Goal: Information Seeking & Learning: Learn about a topic

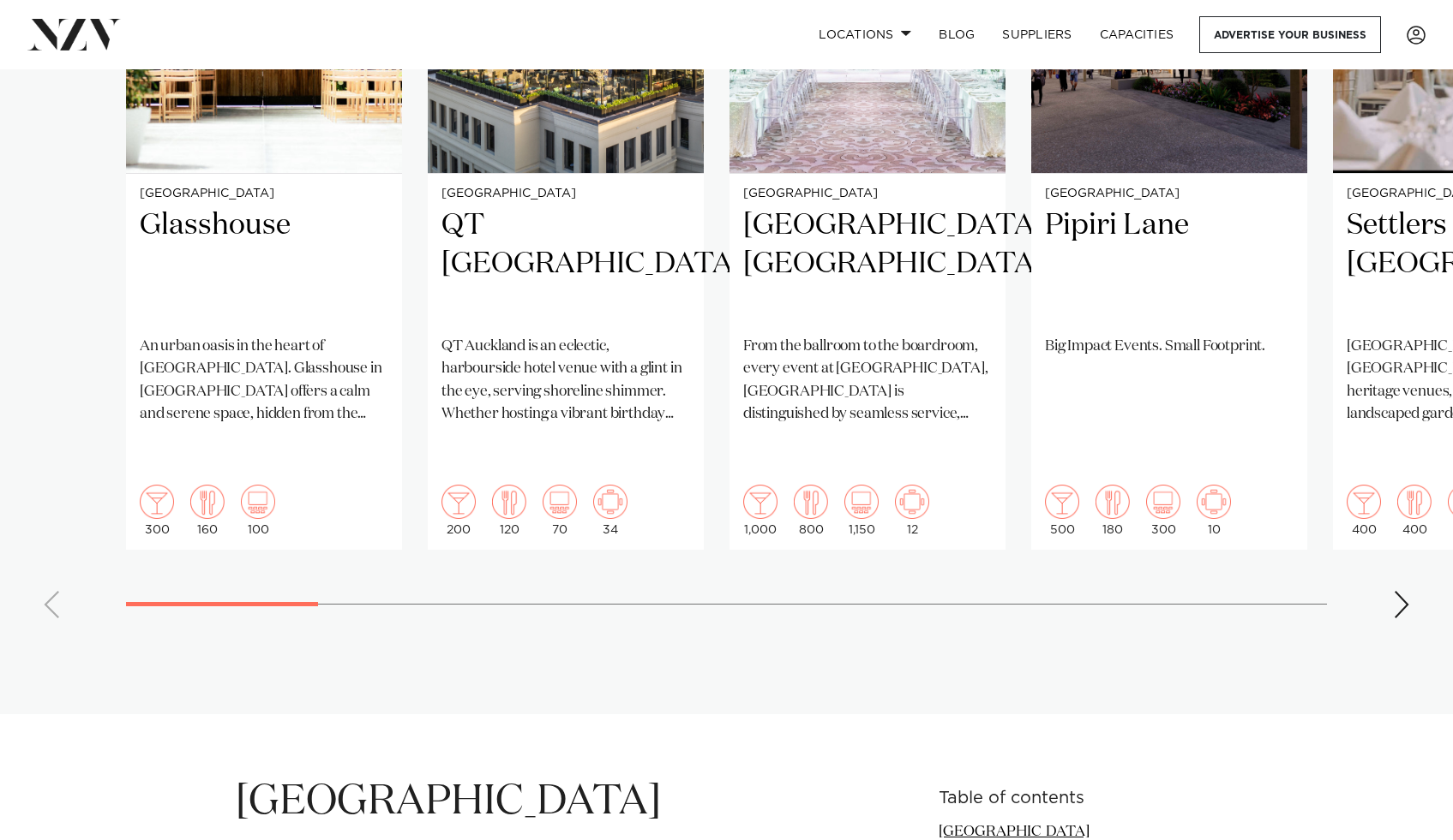
scroll to position [1282, 0]
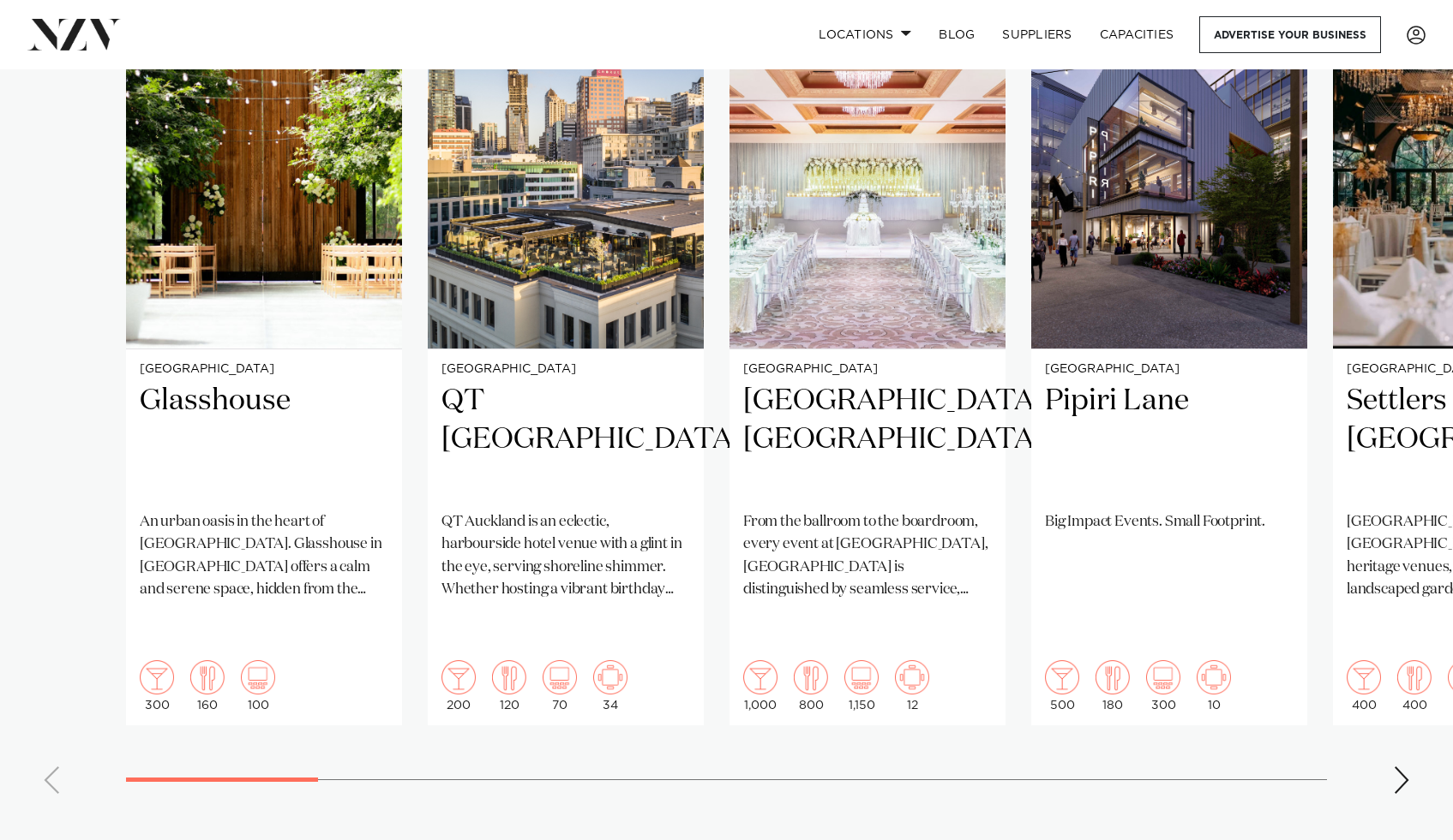
click at [1409, 767] on div "Next slide" at bounding box center [1401, 781] width 18 height 28
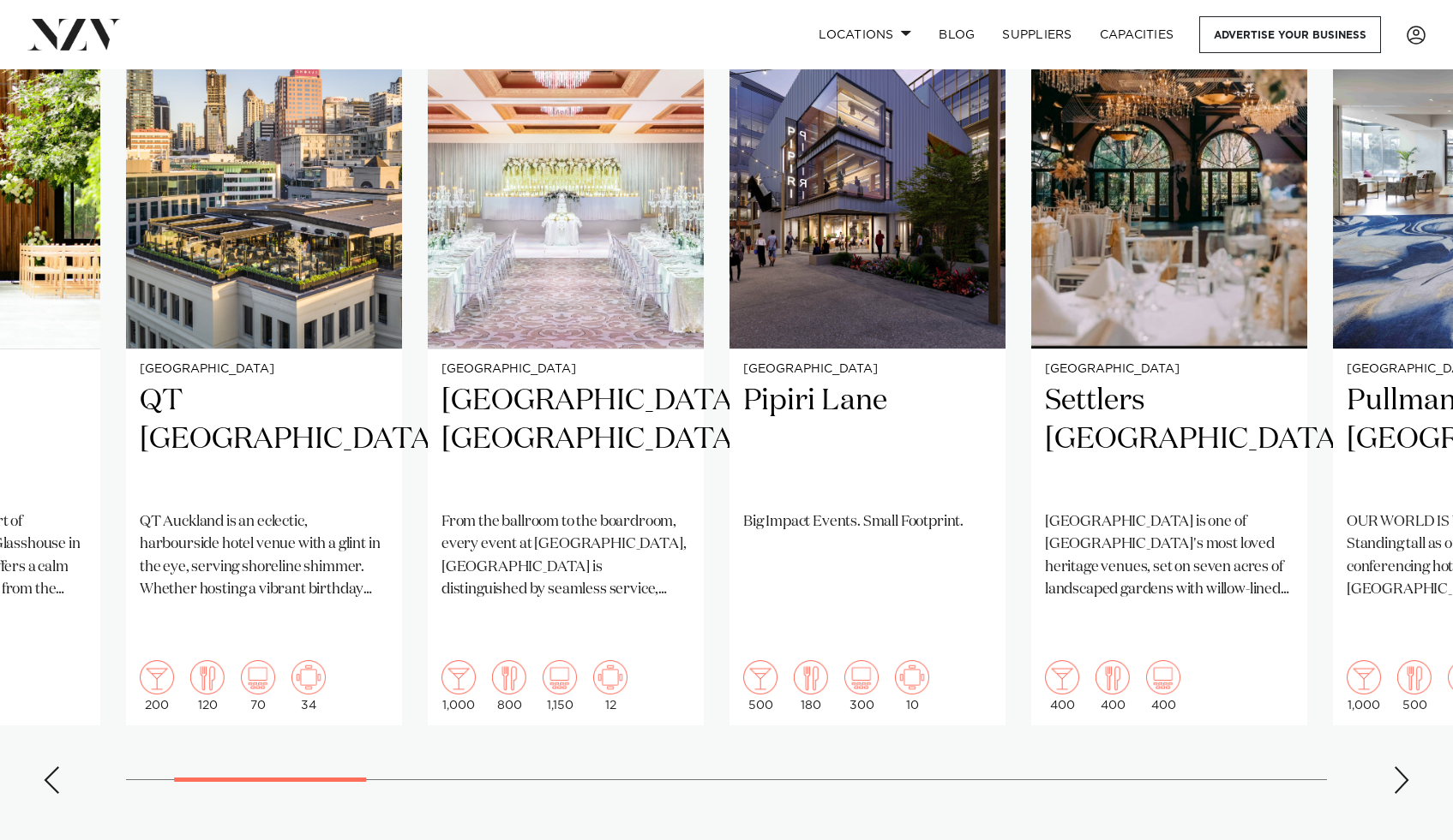
click at [1409, 767] on div "Next slide" at bounding box center [1401, 781] width 18 height 28
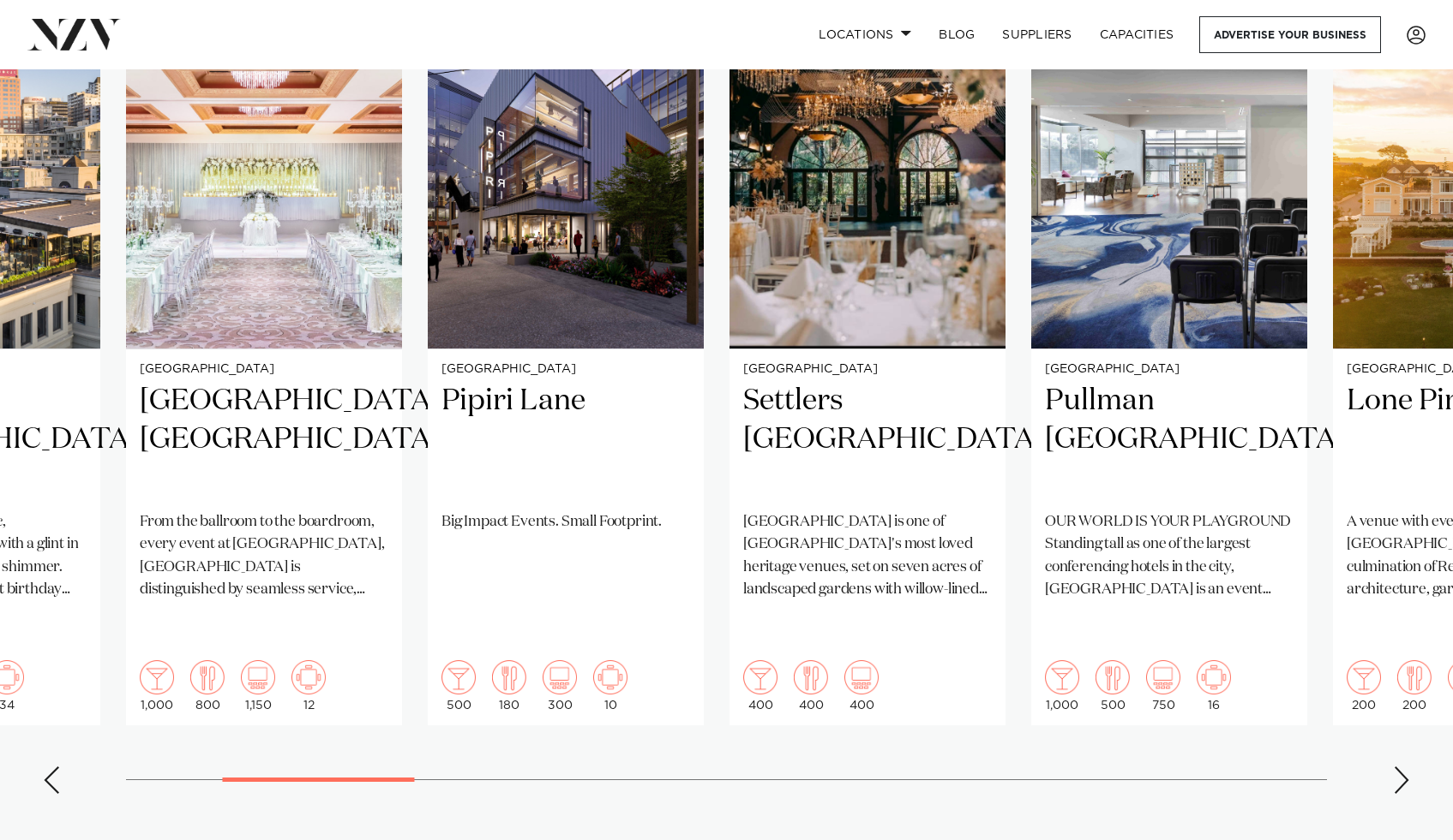
click at [1409, 767] on div "Next slide" at bounding box center [1401, 781] width 18 height 28
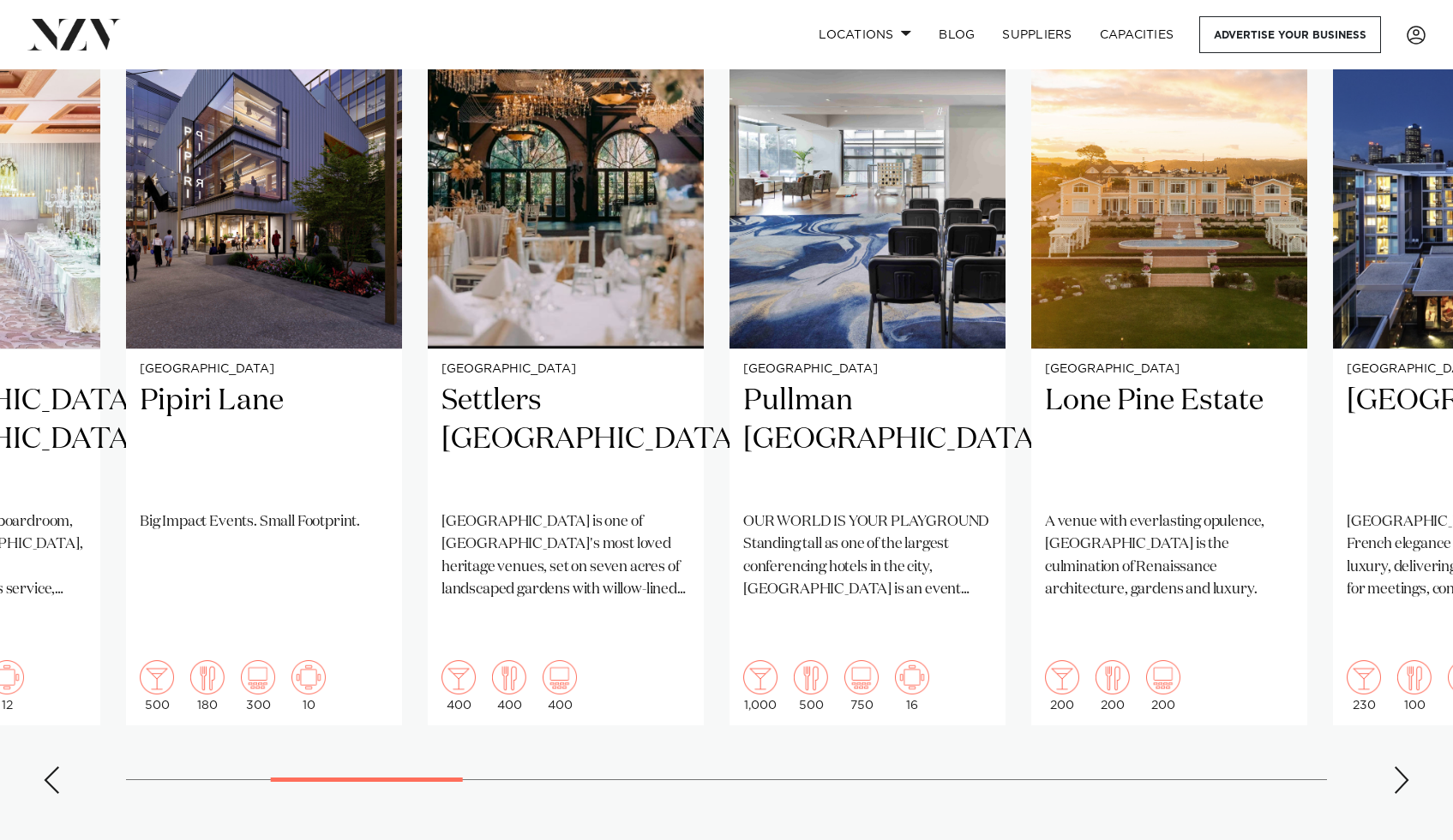
click at [1409, 767] on div "Next slide" at bounding box center [1401, 781] width 18 height 28
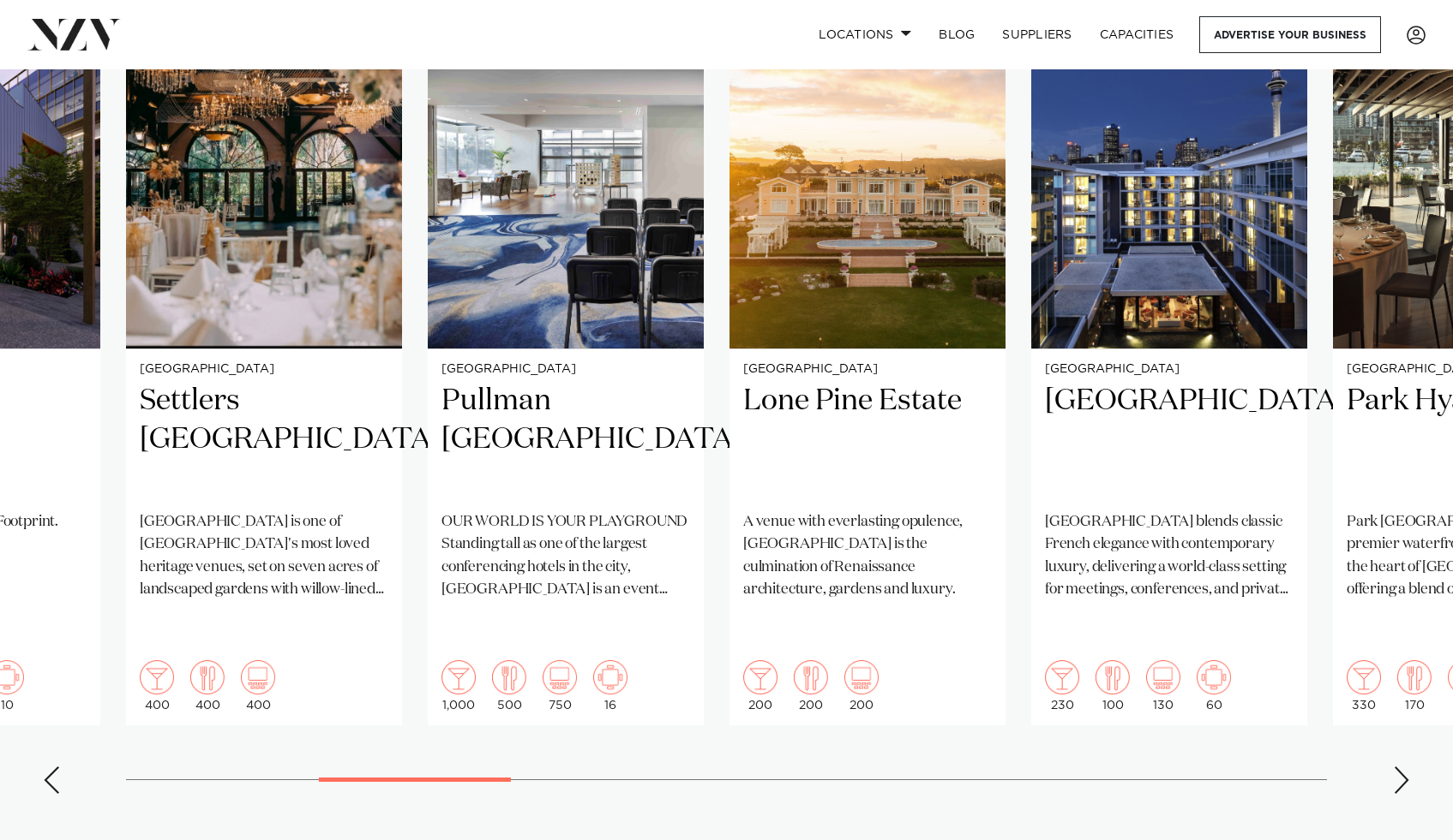
click at [1409, 767] on div "Next slide" at bounding box center [1401, 781] width 18 height 28
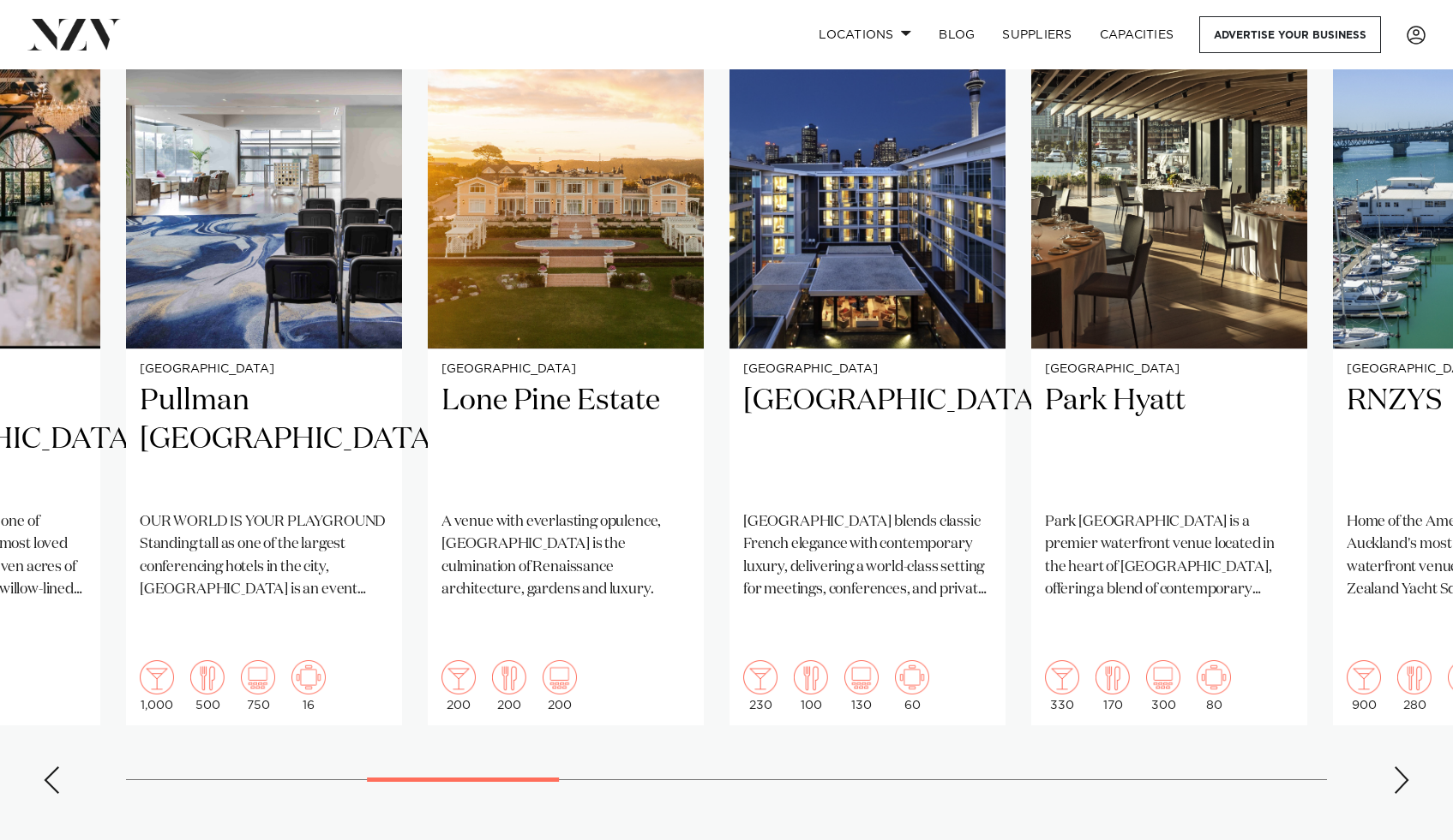
click at [1409, 767] on div "Next slide" at bounding box center [1401, 781] width 18 height 28
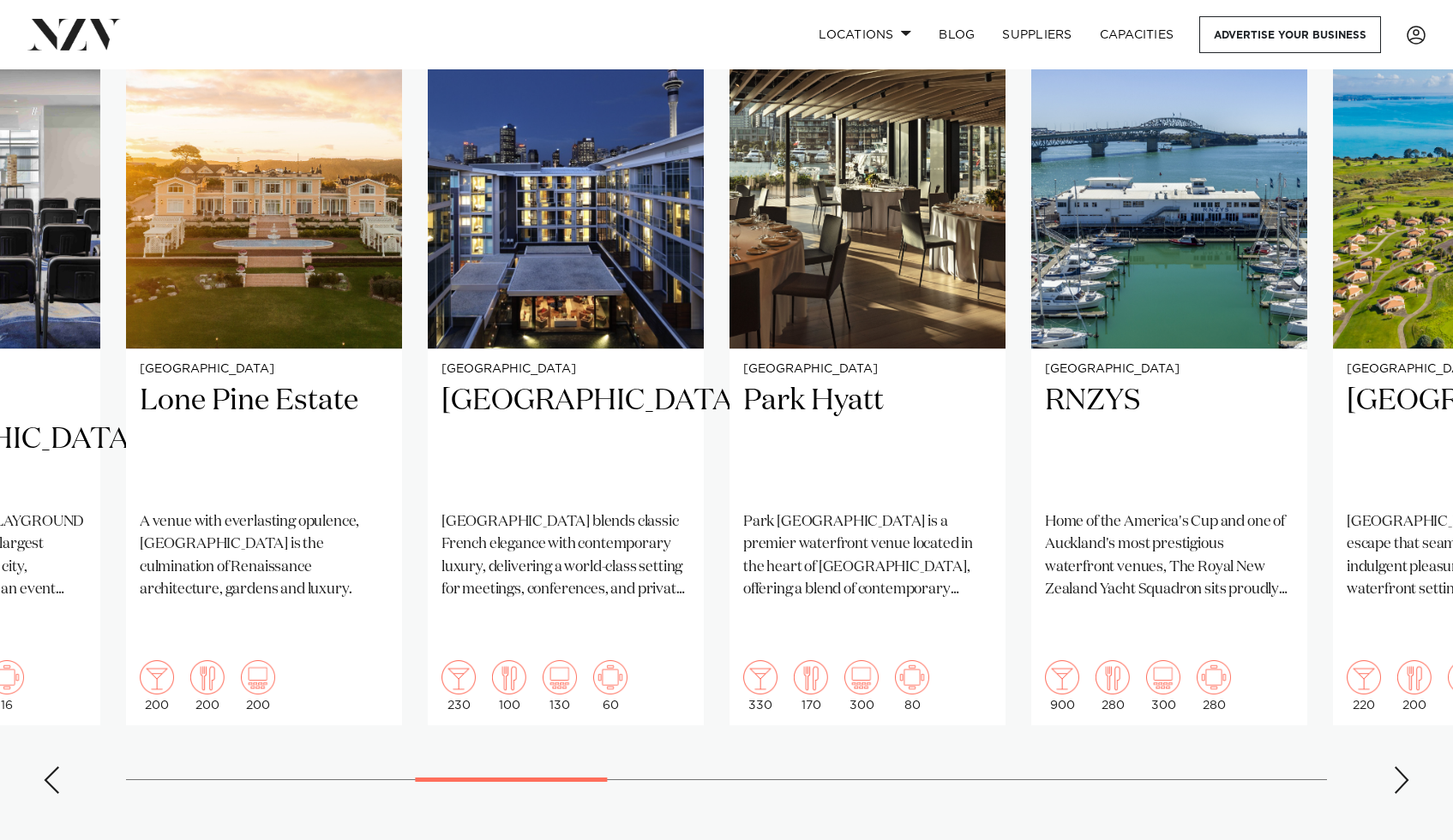
click at [1409, 767] on div "Next slide" at bounding box center [1401, 781] width 18 height 28
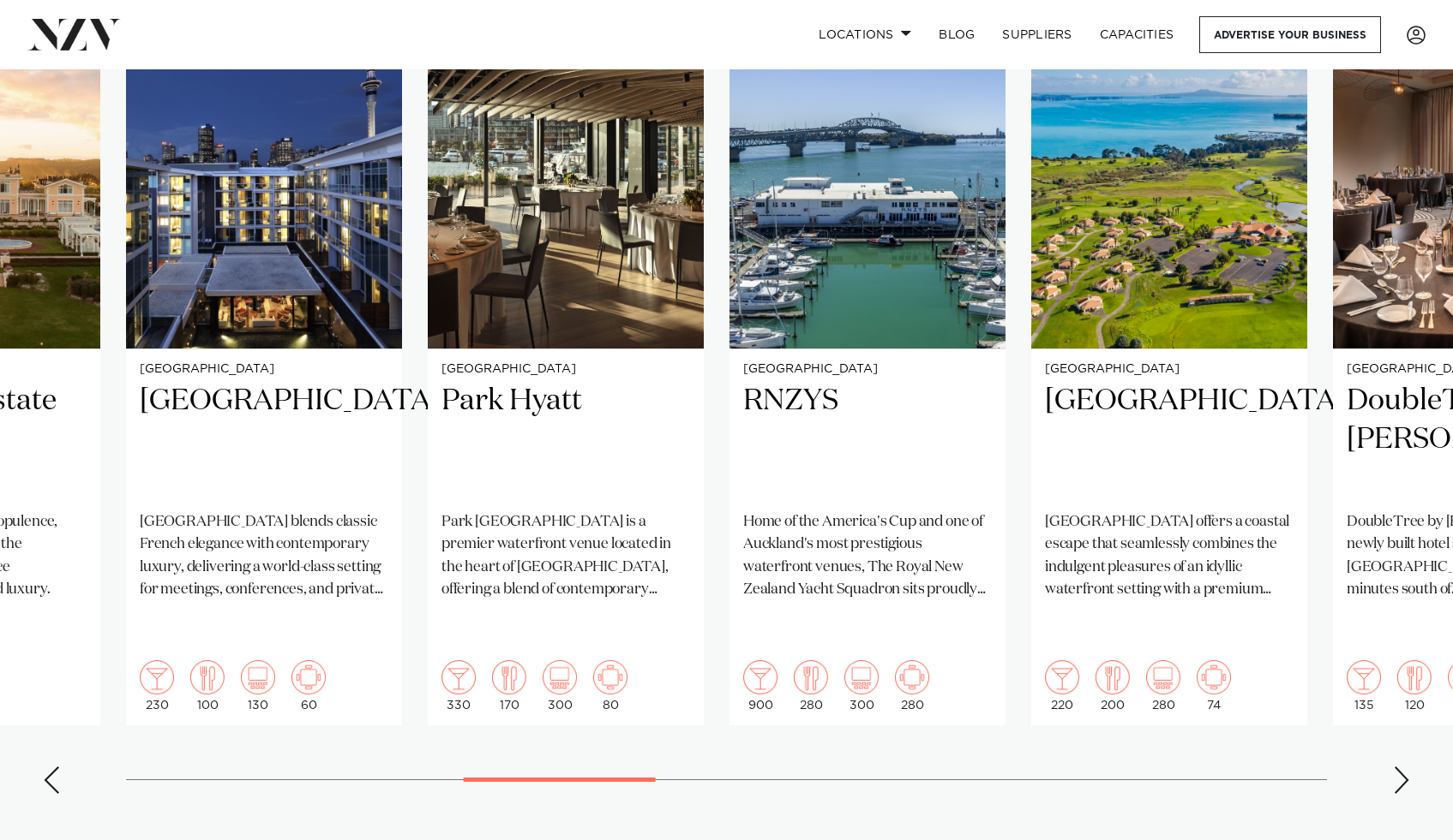
click at [1409, 767] on div "Next slide" at bounding box center [1401, 781] width 18 height 28
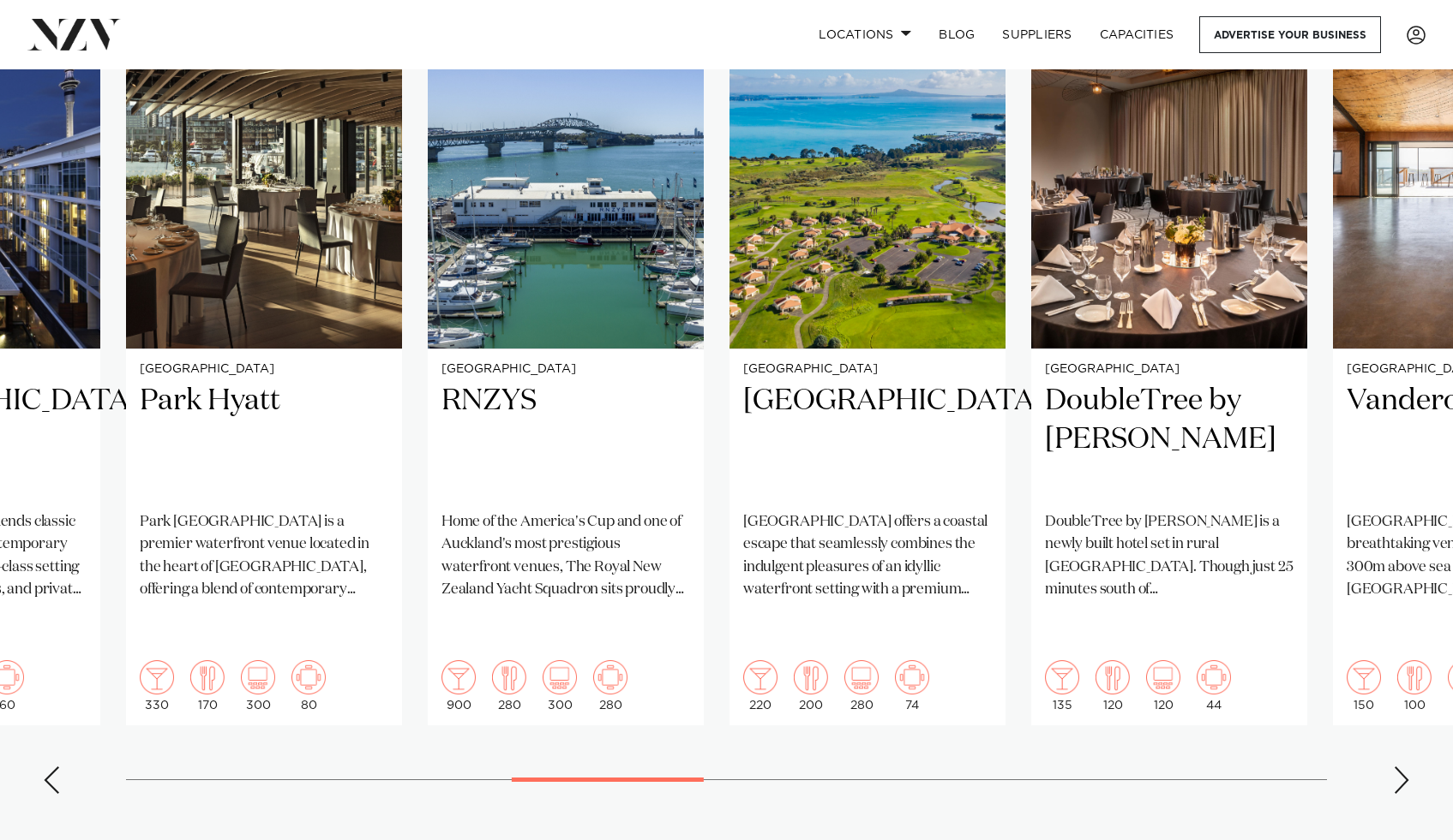
click at [1409, 767] on div "Next slide" at bounding box center [1401, 781] width 18 height 28
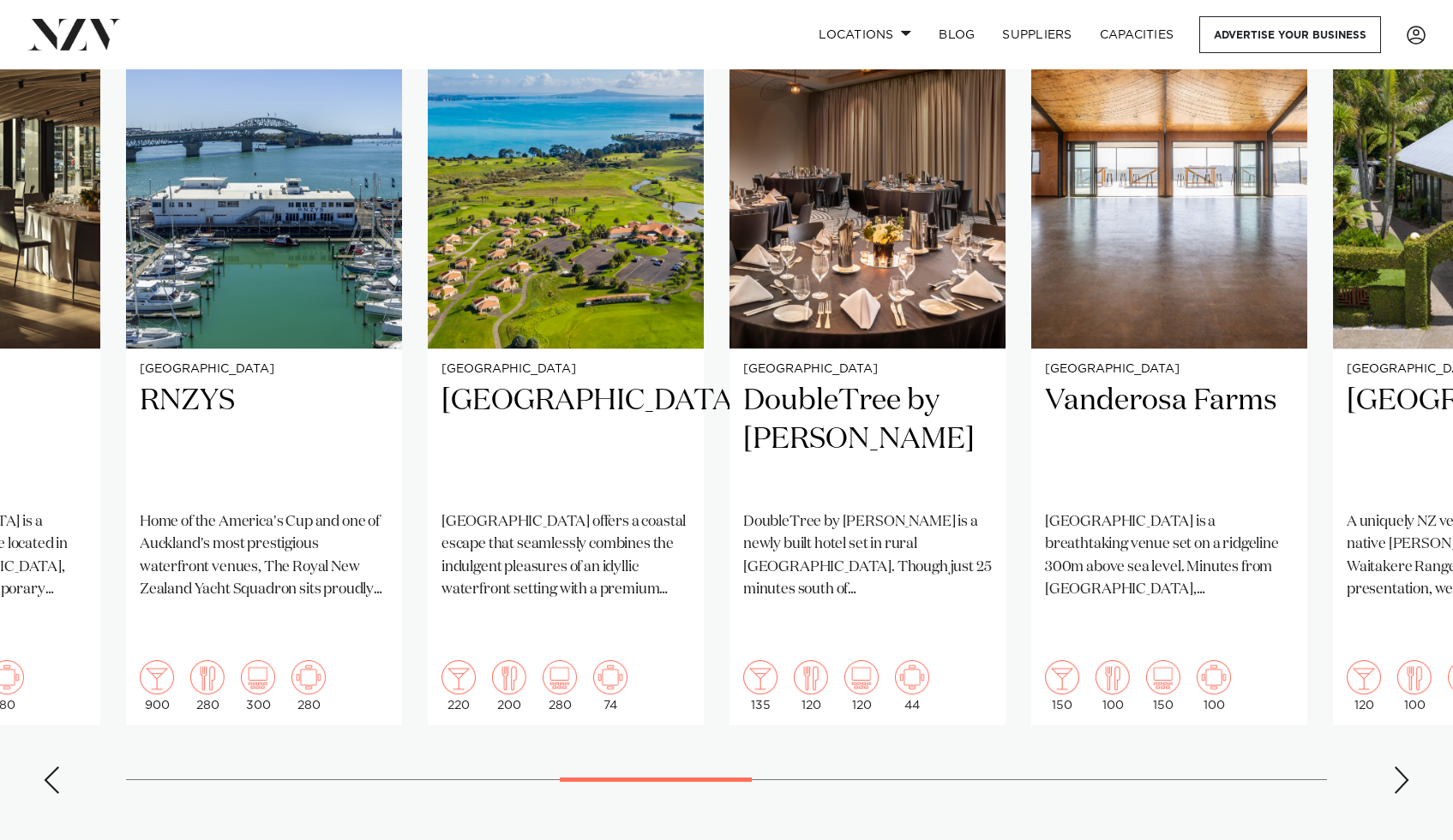
click at [1409, 767] on div "Next slide" at bounding box center [1401, 781] width 18 height 28
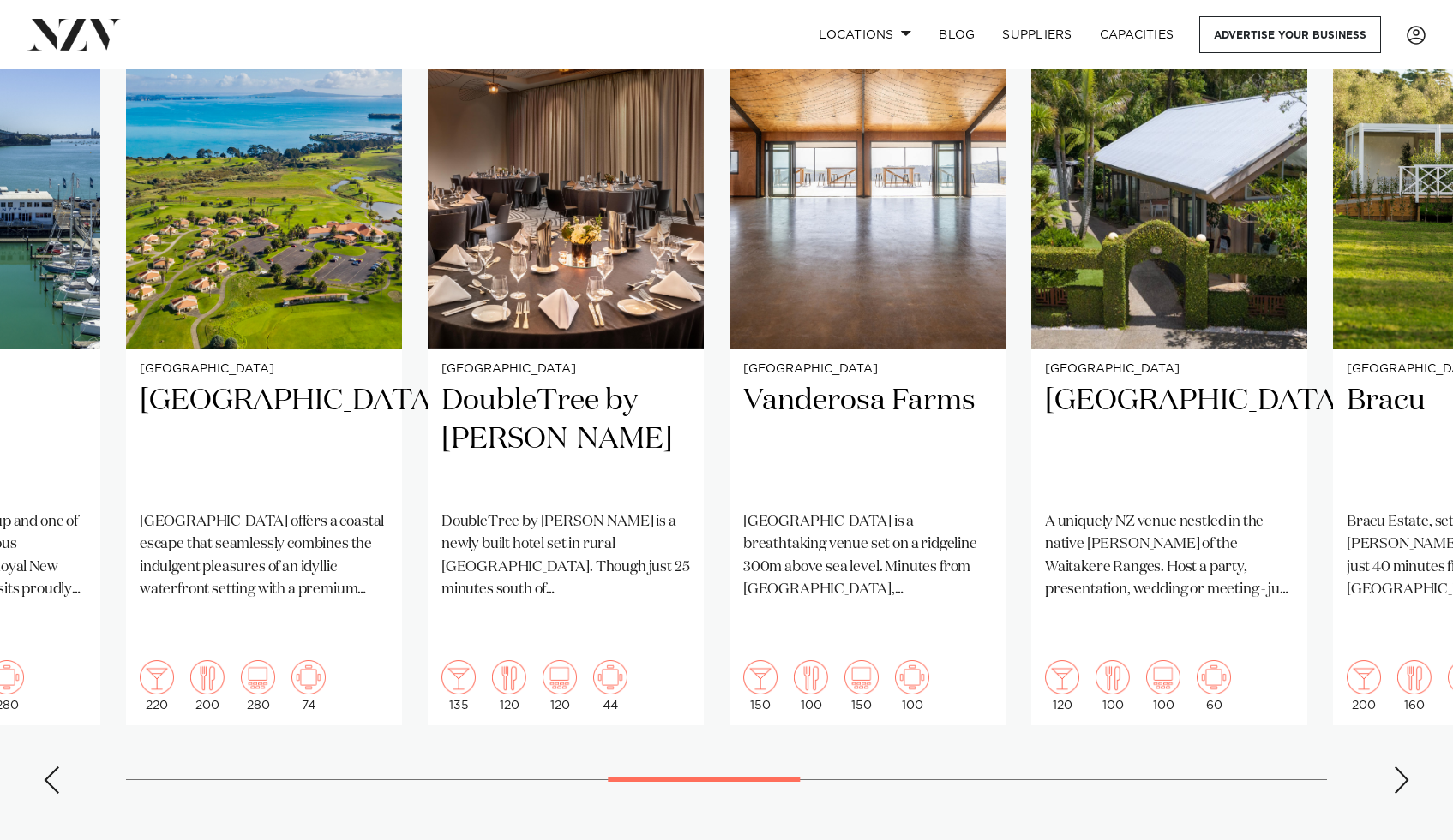
click at [1409, 767] on div "Next slide" at bounding box center [1401, 781] width 18 height 28
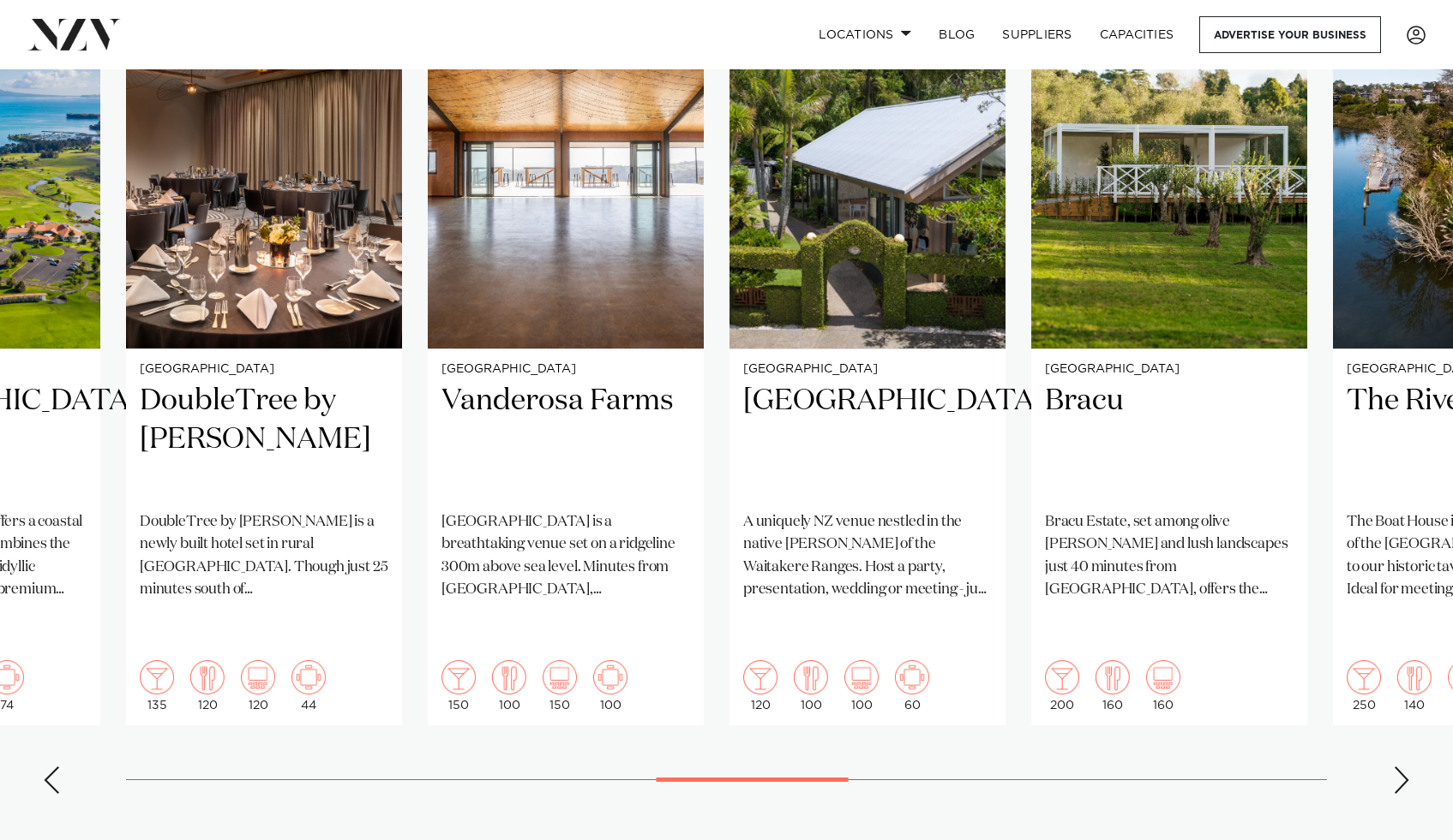
click at [1409, 767] on div "Next slide" at bounding box center [1401, 781] width 18 height 28
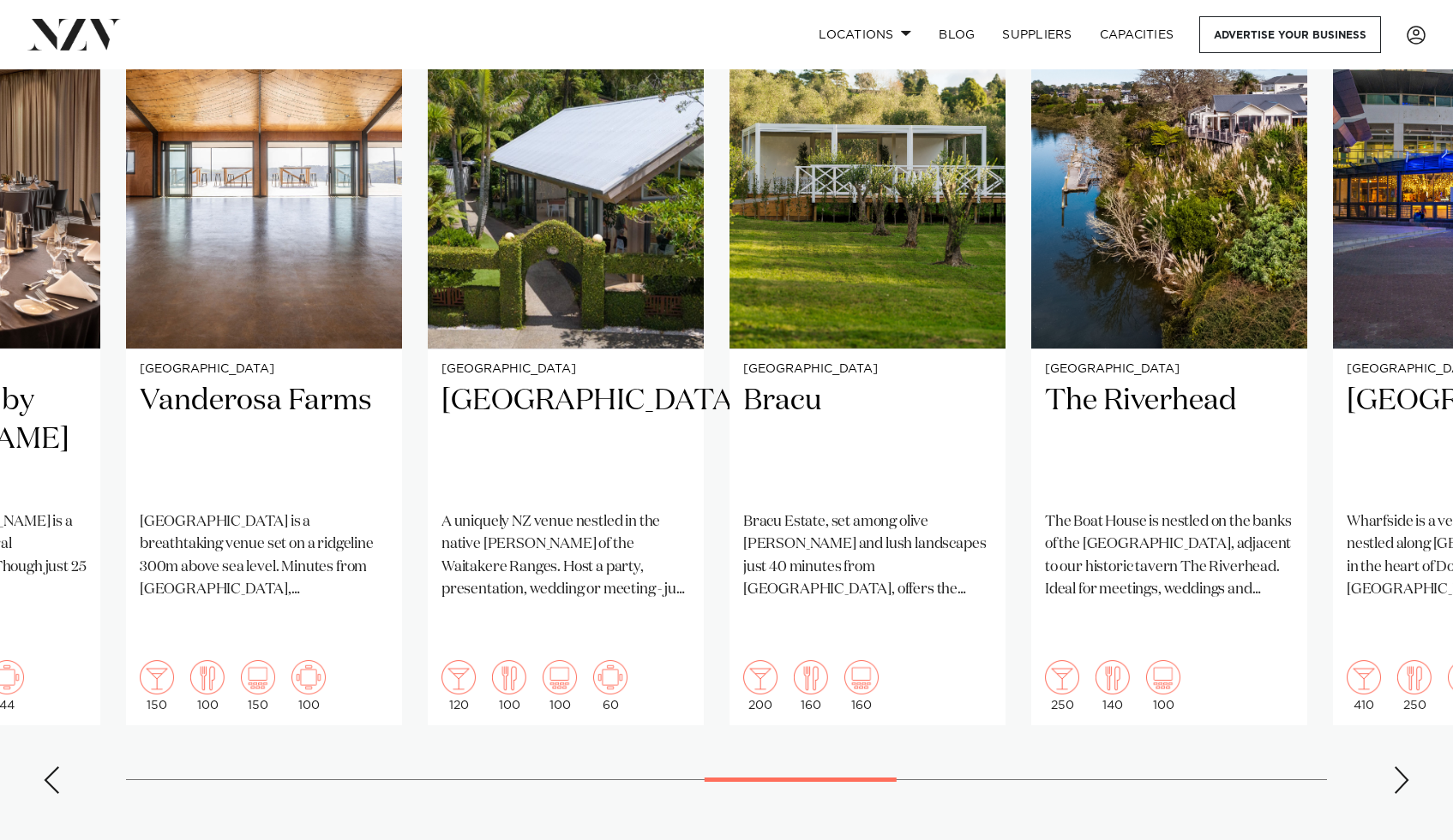
click at [1409, 767] on div "Next slide" at bounding box center [1401, 781] width 18 height 28
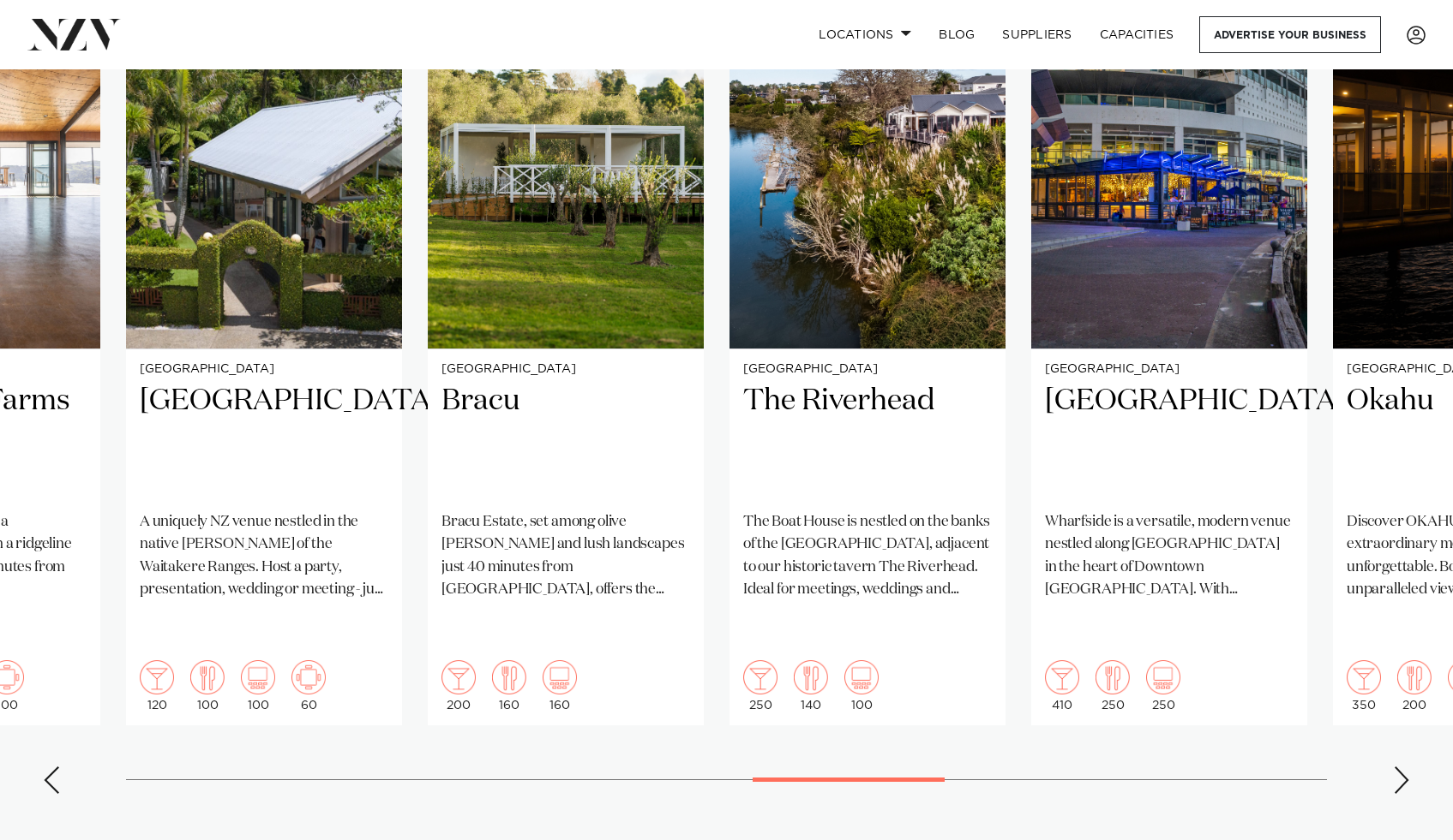
click at [1409, 767] on div "Next slide" at bounding box center [1401, 781] width 18 height 28
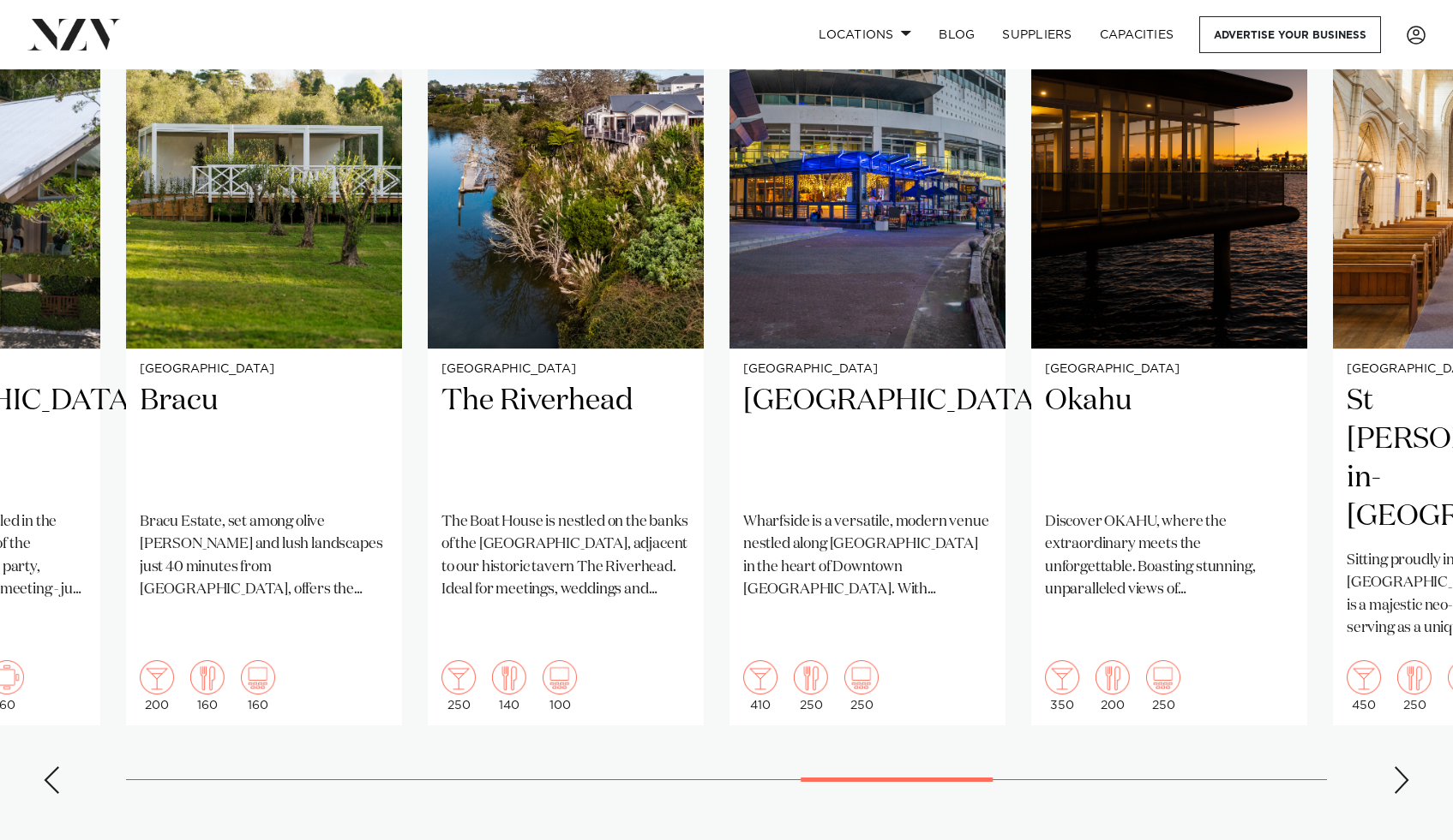
click at [1409, 767] on div "Next slide" at bounding box center [1401, 781] width 18 height 28
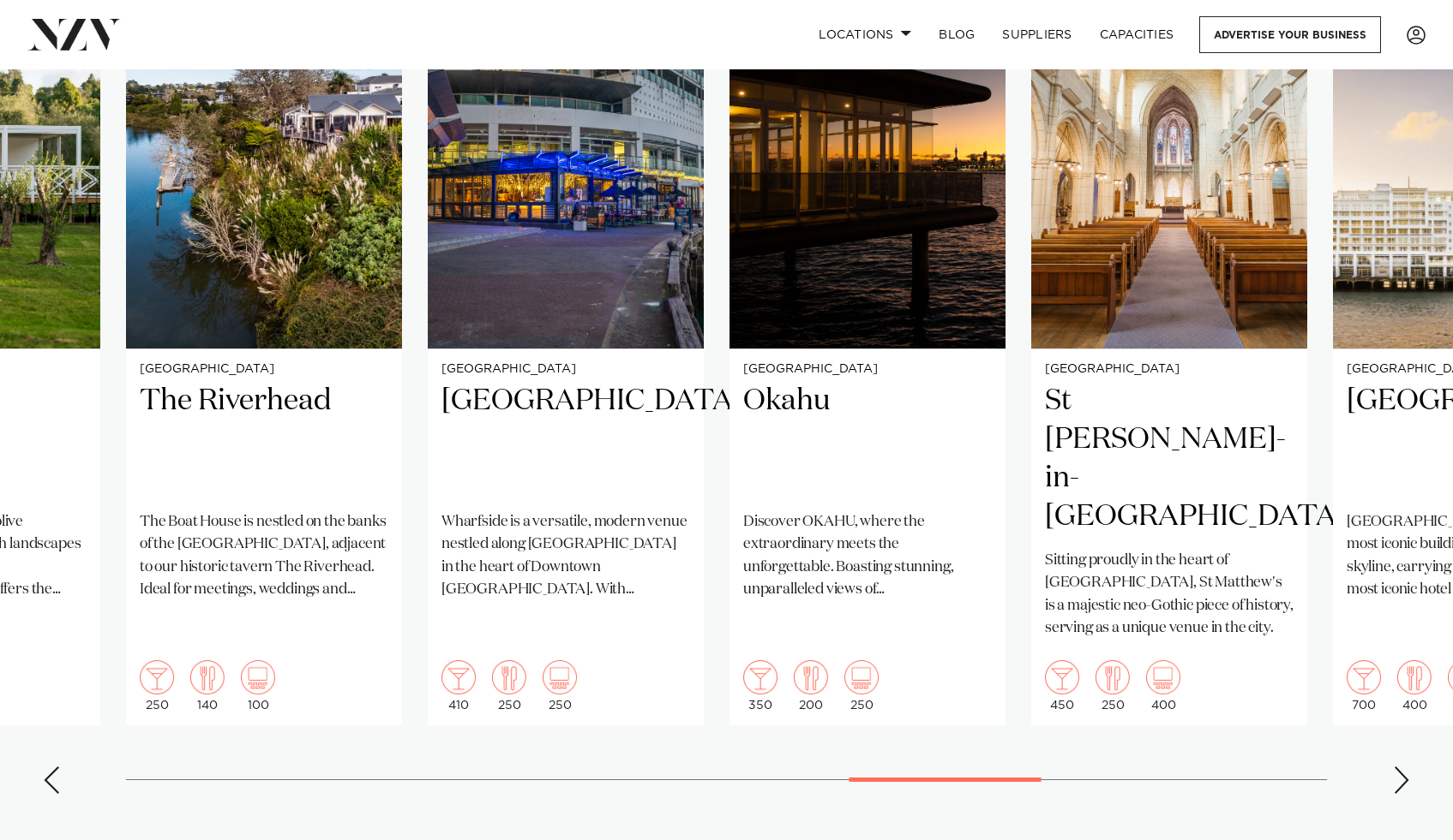
click at [1409, 767] on div "Next slide" at bounding box center [1401, 781] width 18 height 28
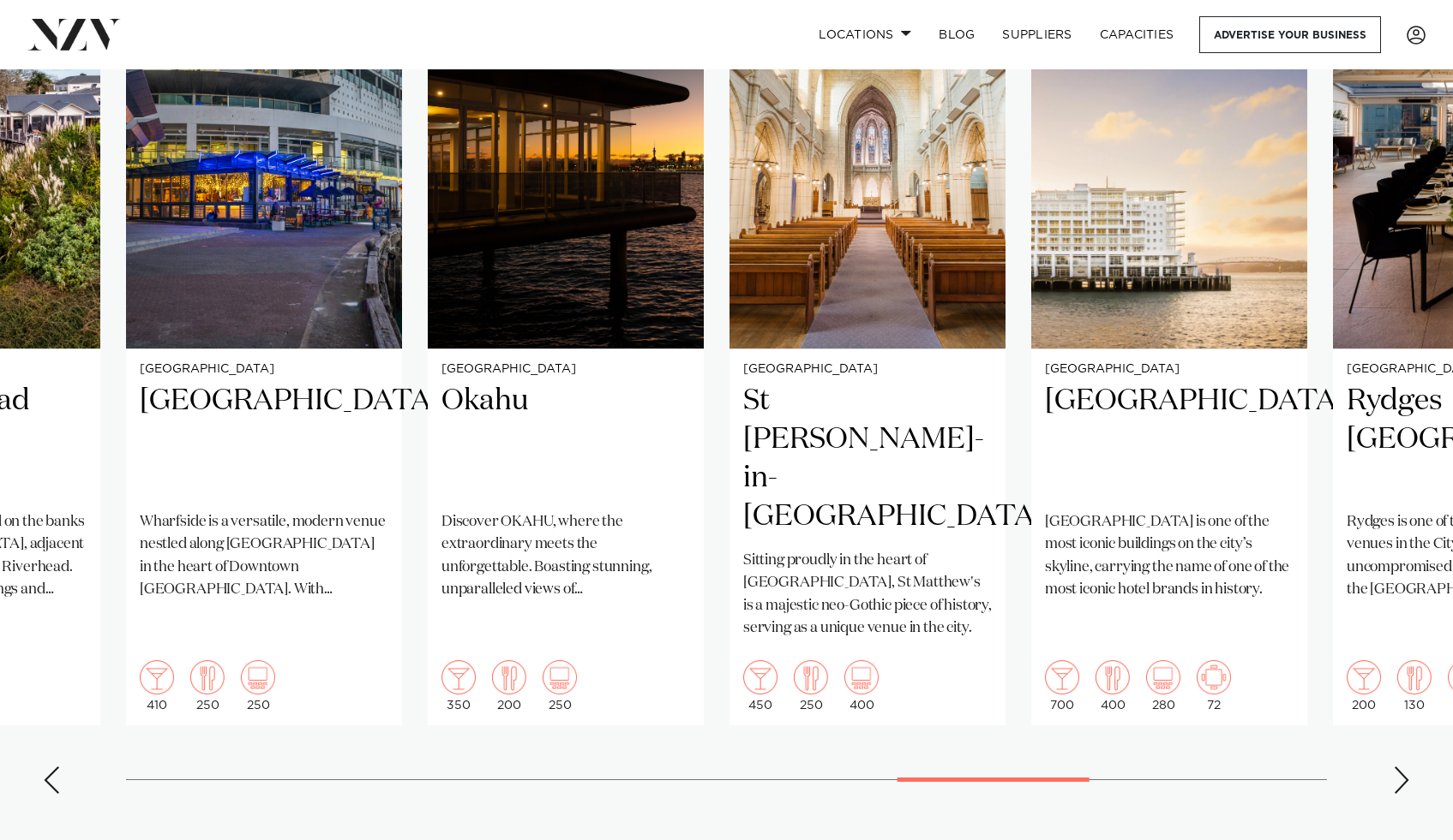
click at [1409, 767] on div "Next slide" at bounding box center [1401, 781] width 18 height 28
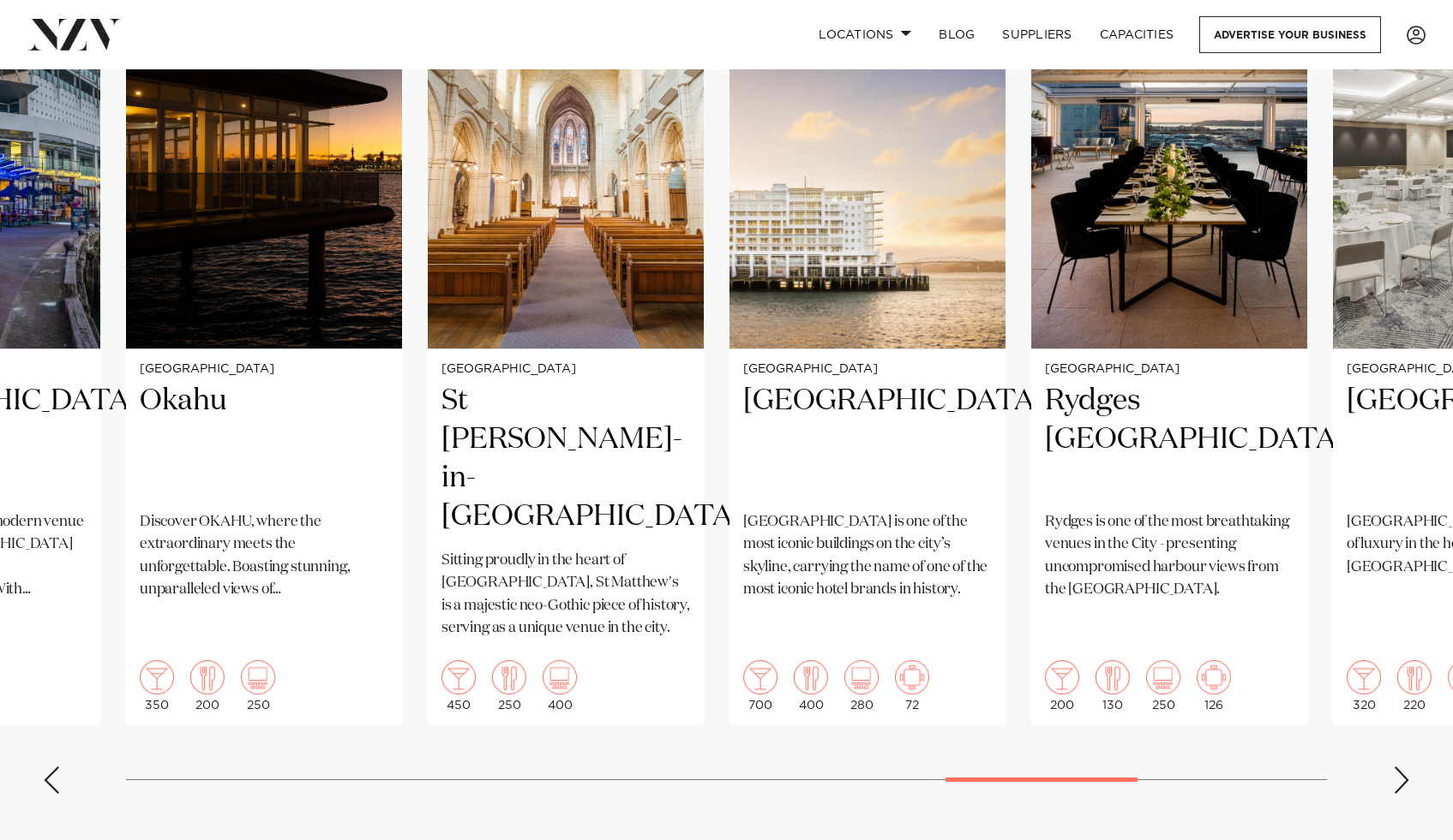
click at [1409, 767] on div "Next slide" at bounding box center [1401, 781] width 18 height 28
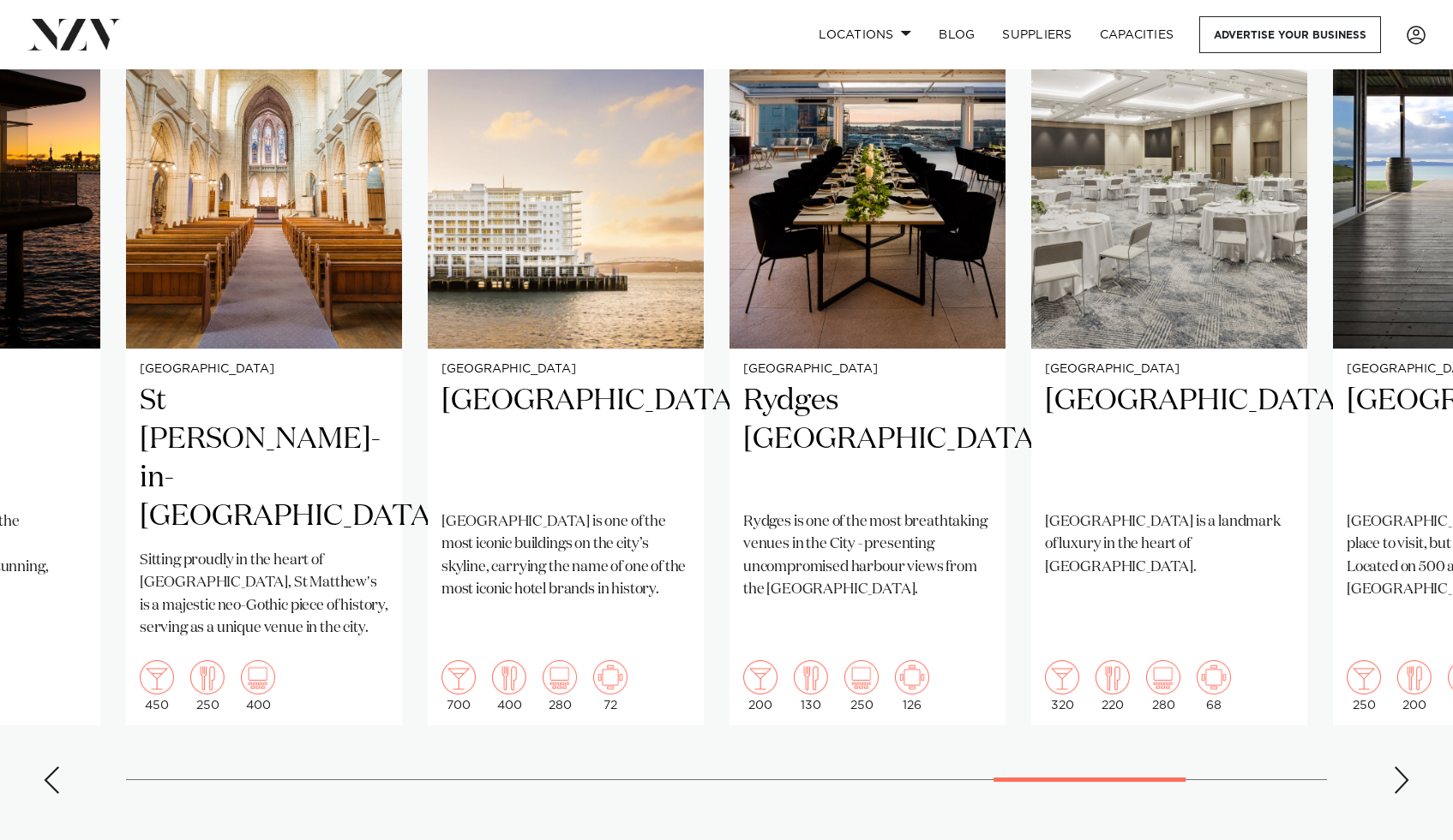
click at [1409, 767] on div "Next slide" at bounding box center [1401, 781] width 18 height 28
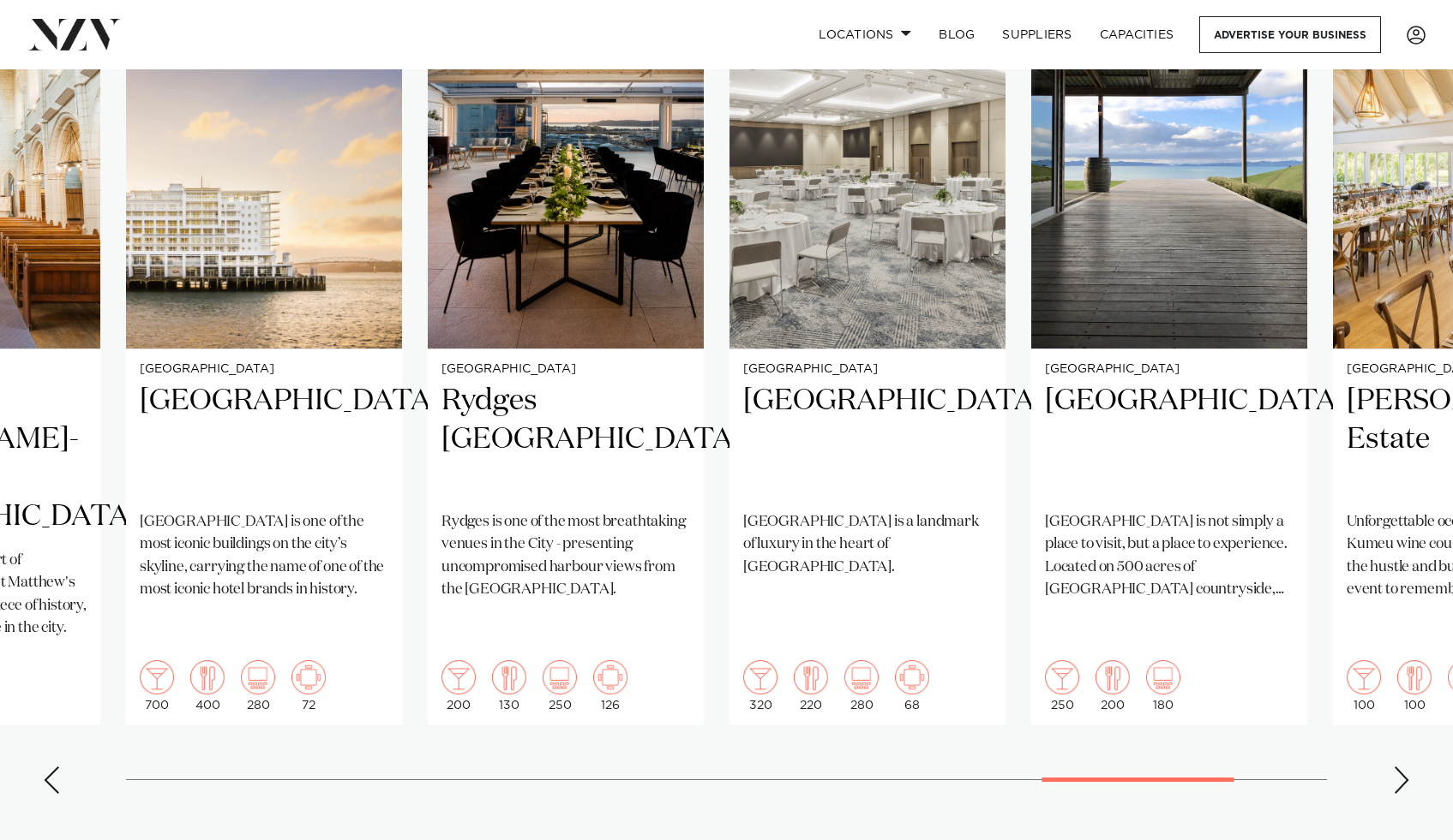
click at [1409, 767] on div "Next slide" at bounding box center [1401, 781] width 18 height 28
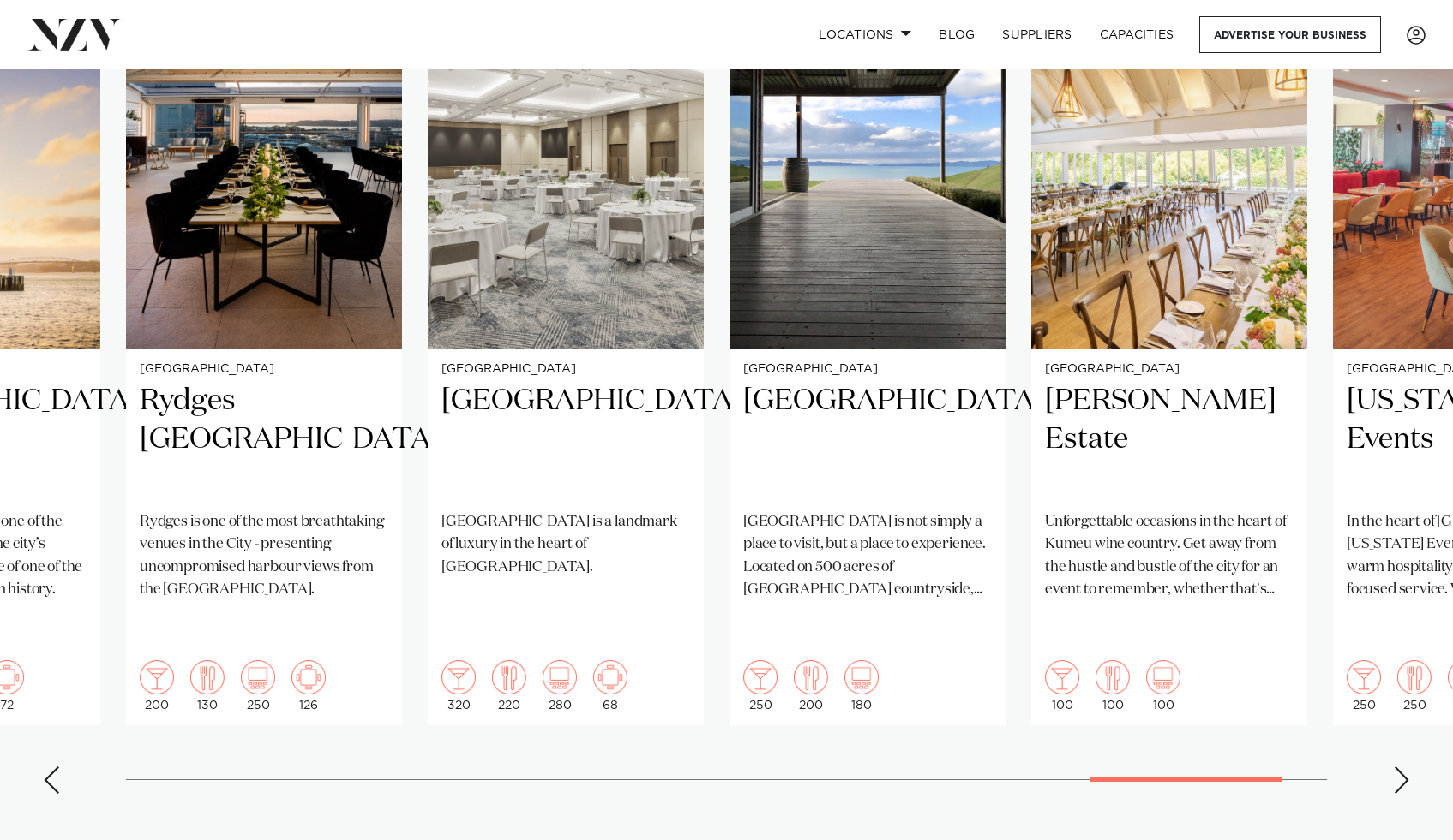
click at [1409, 767] on div "Next slide" at bounding box center [1401, 781] width 18 height 28
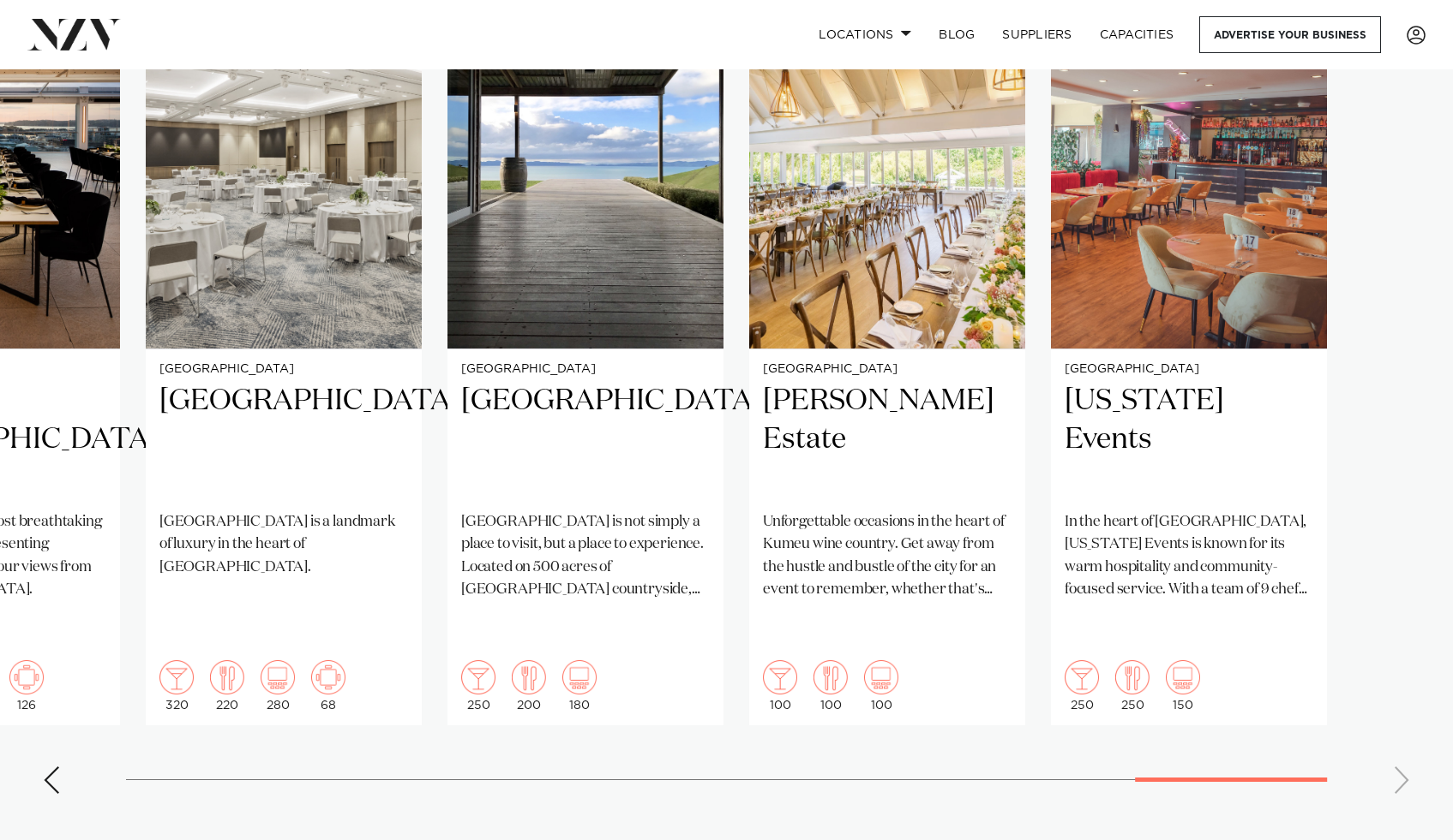
click at [1405, 721] on swiper-container "Auckland Glasshouse An urban oasis in the heart of Auckland city. Glasshouse in…" at bounding box center [726, 393] width 1453 height 829
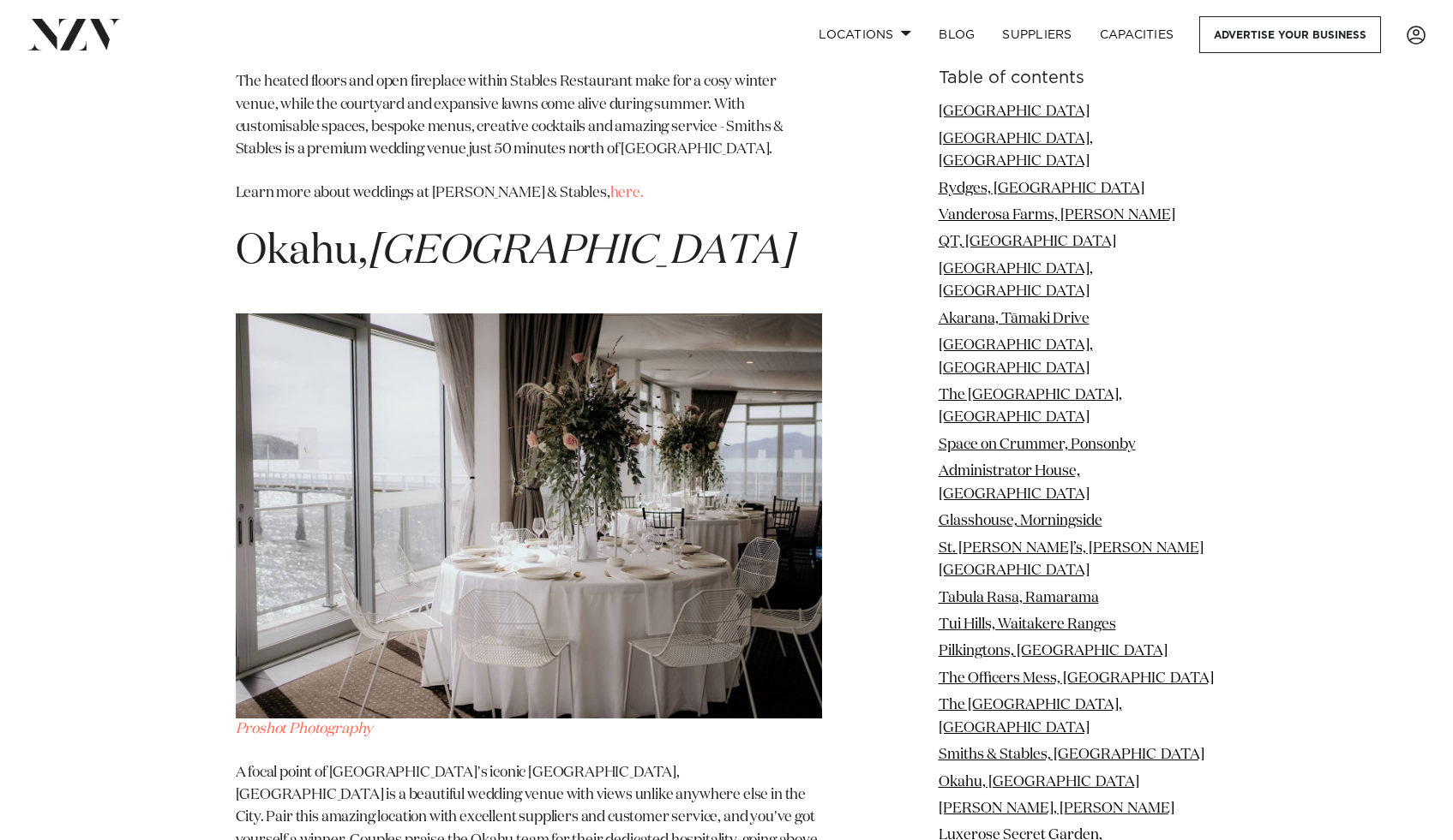
scroll to position [15883, 0]
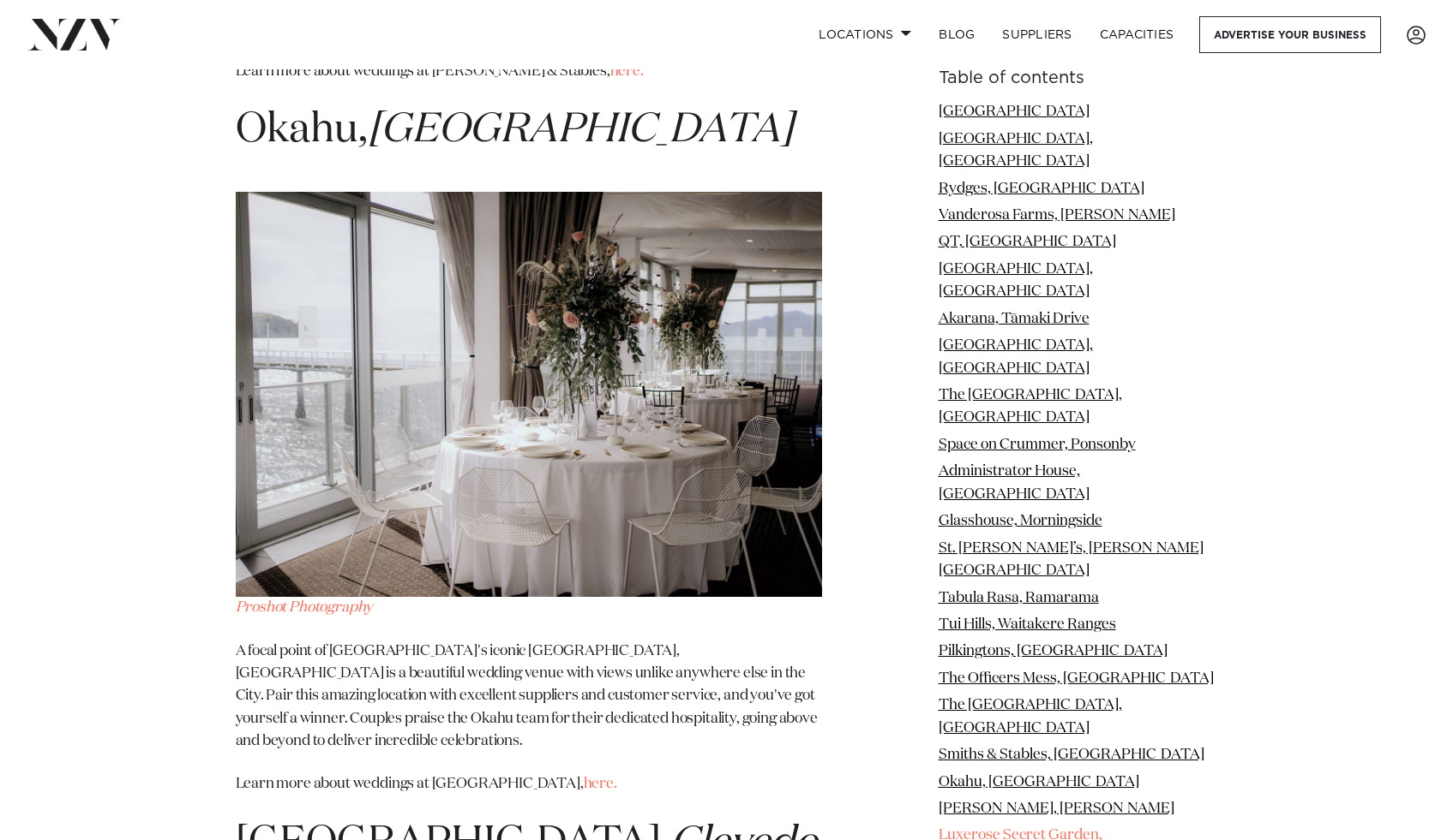
click at [996, 828] on link "Luxerose Secret Garden, Parnell" at bounding box center [1019, 846] width 163 height 37
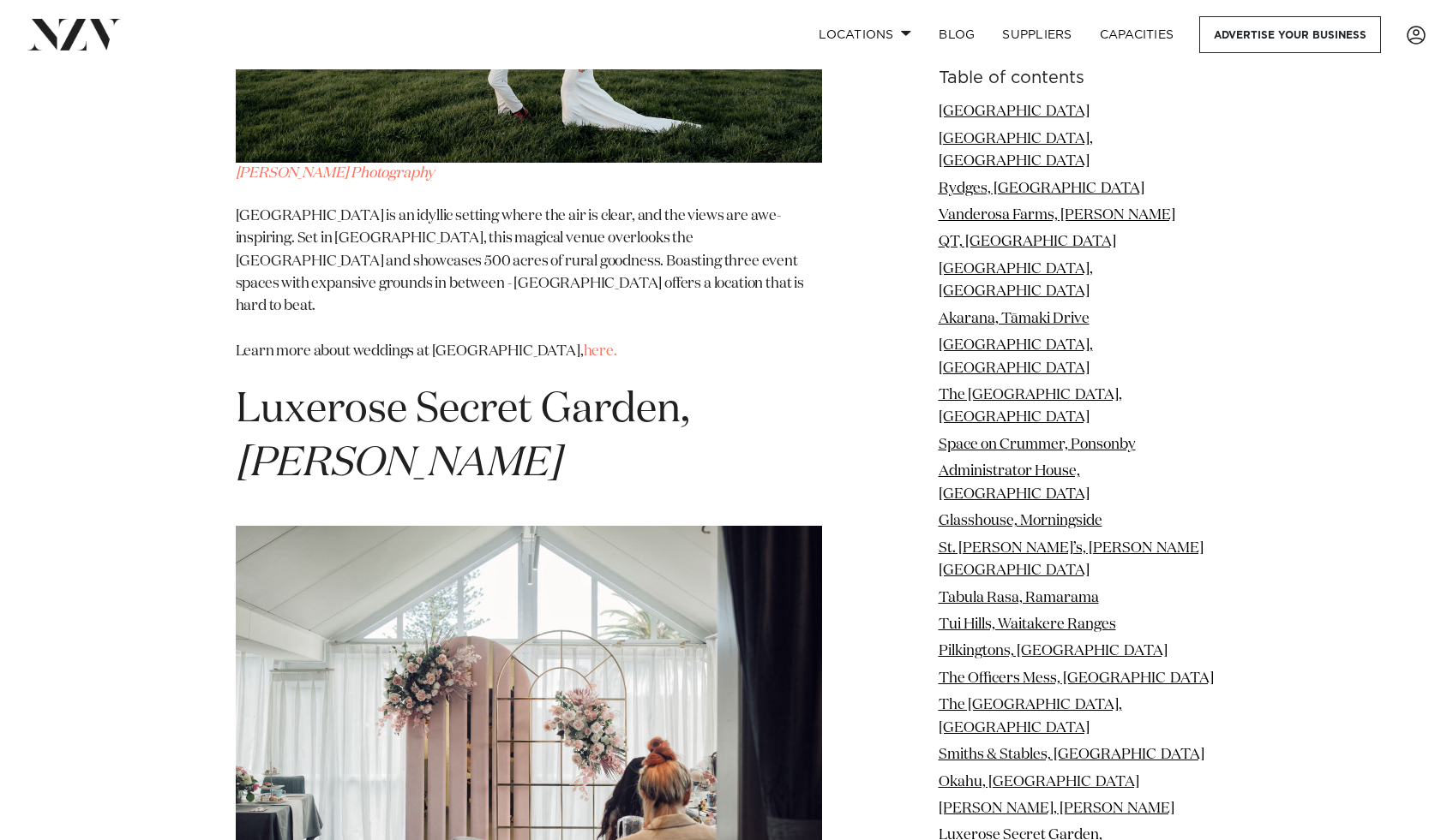
scroll to position [17053, 0]
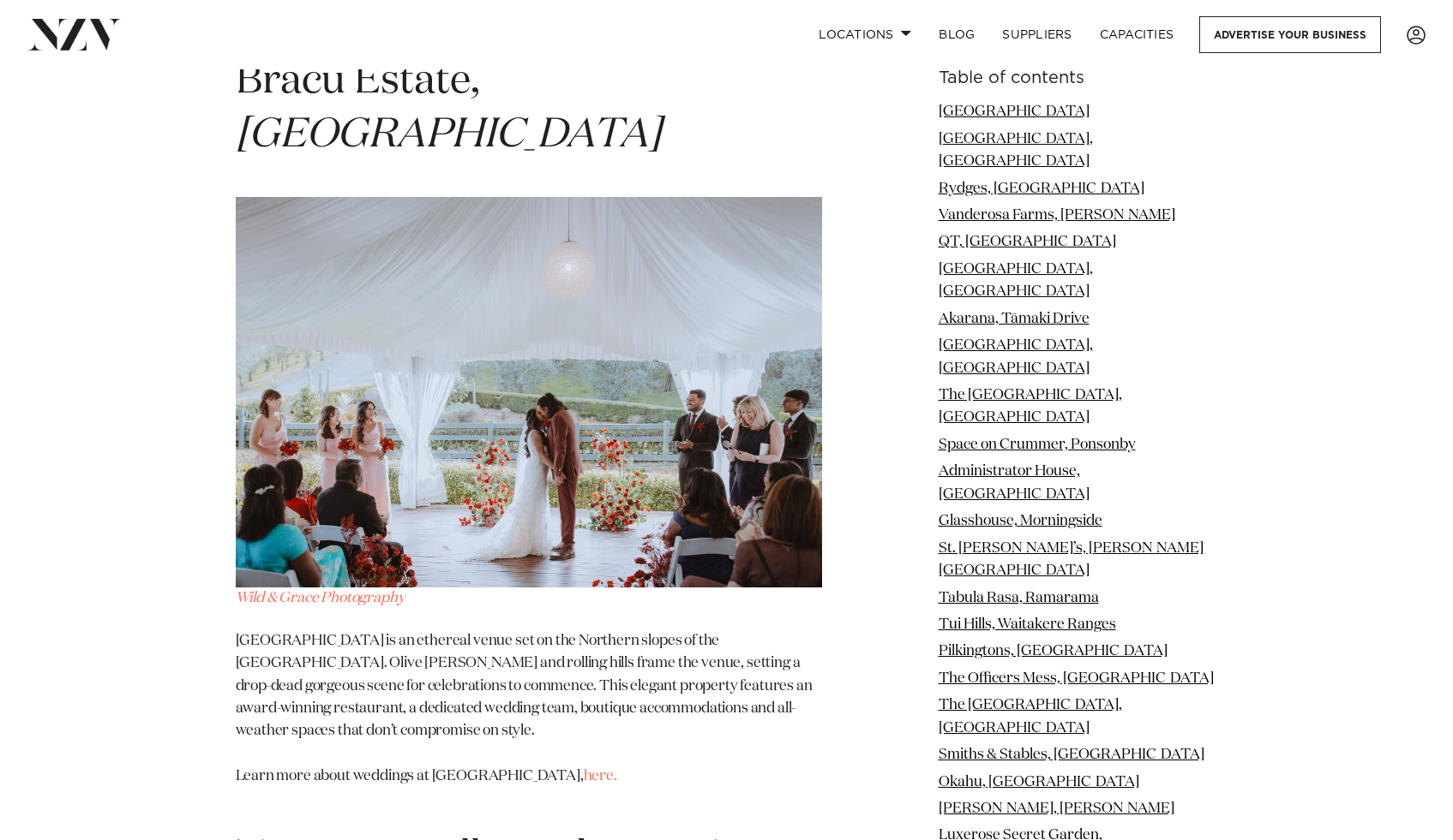
scroll to position [18955, 0]
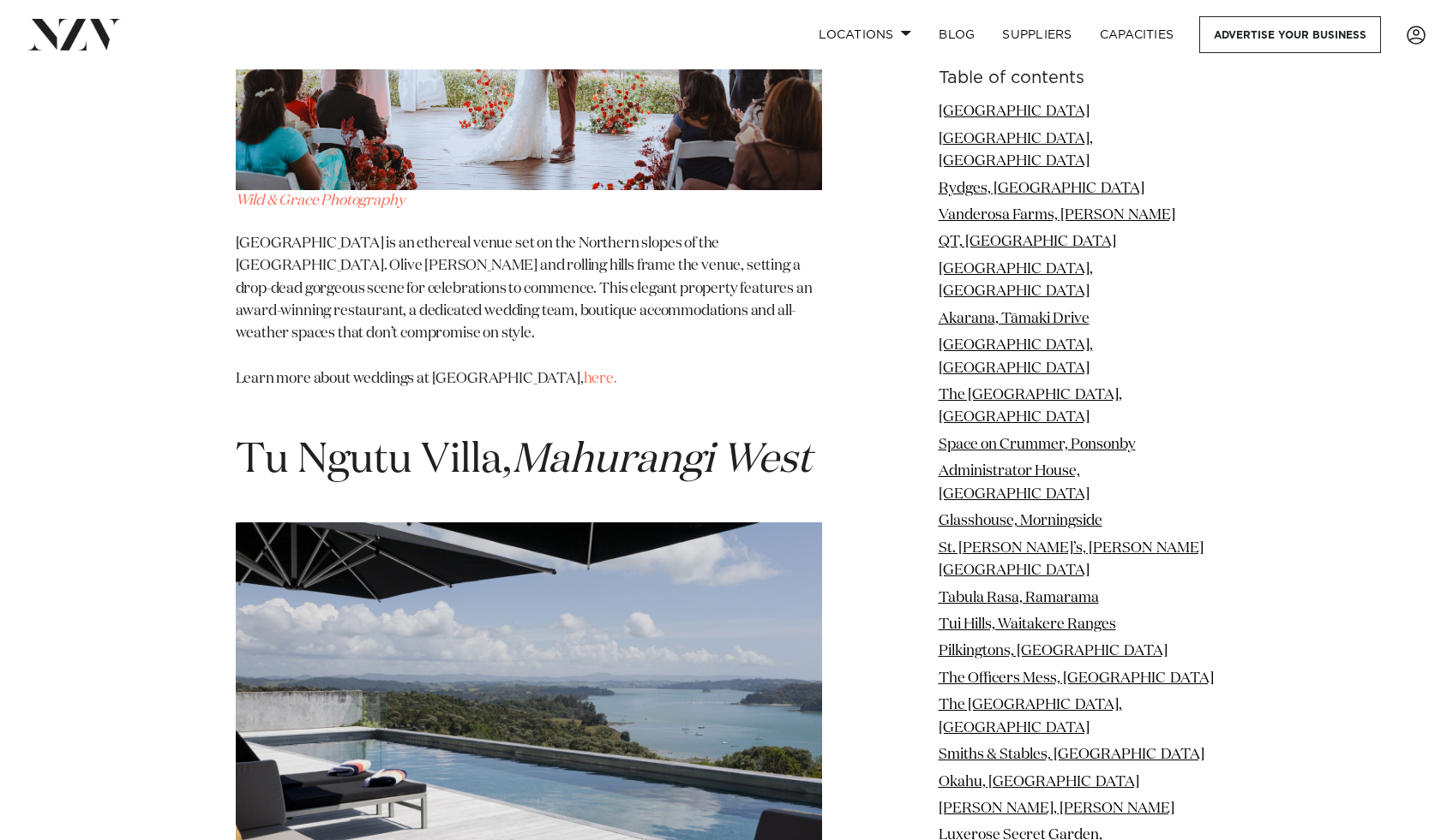
scroll to position [19026, 0]
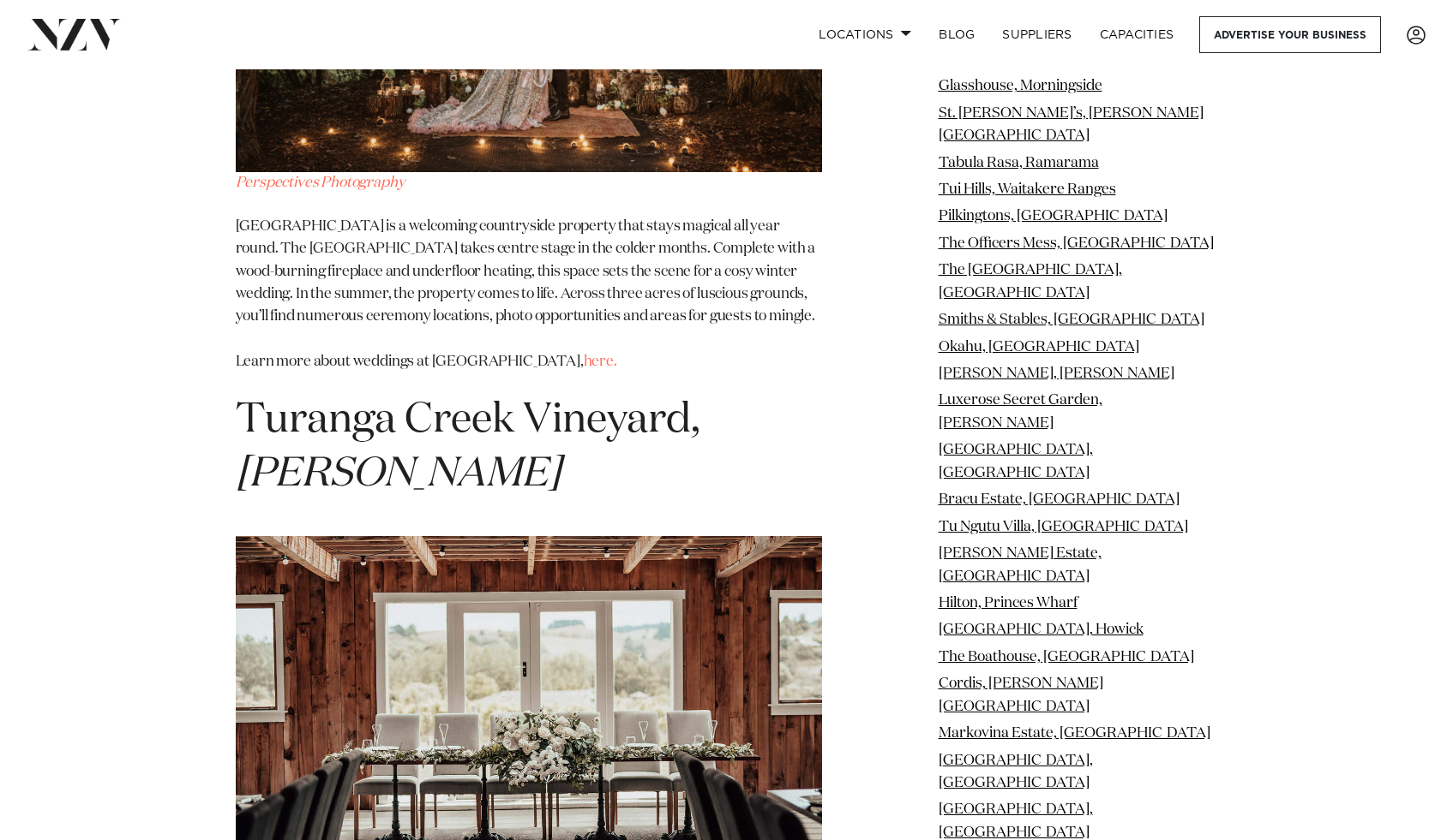
scroll to position [29400, 0]
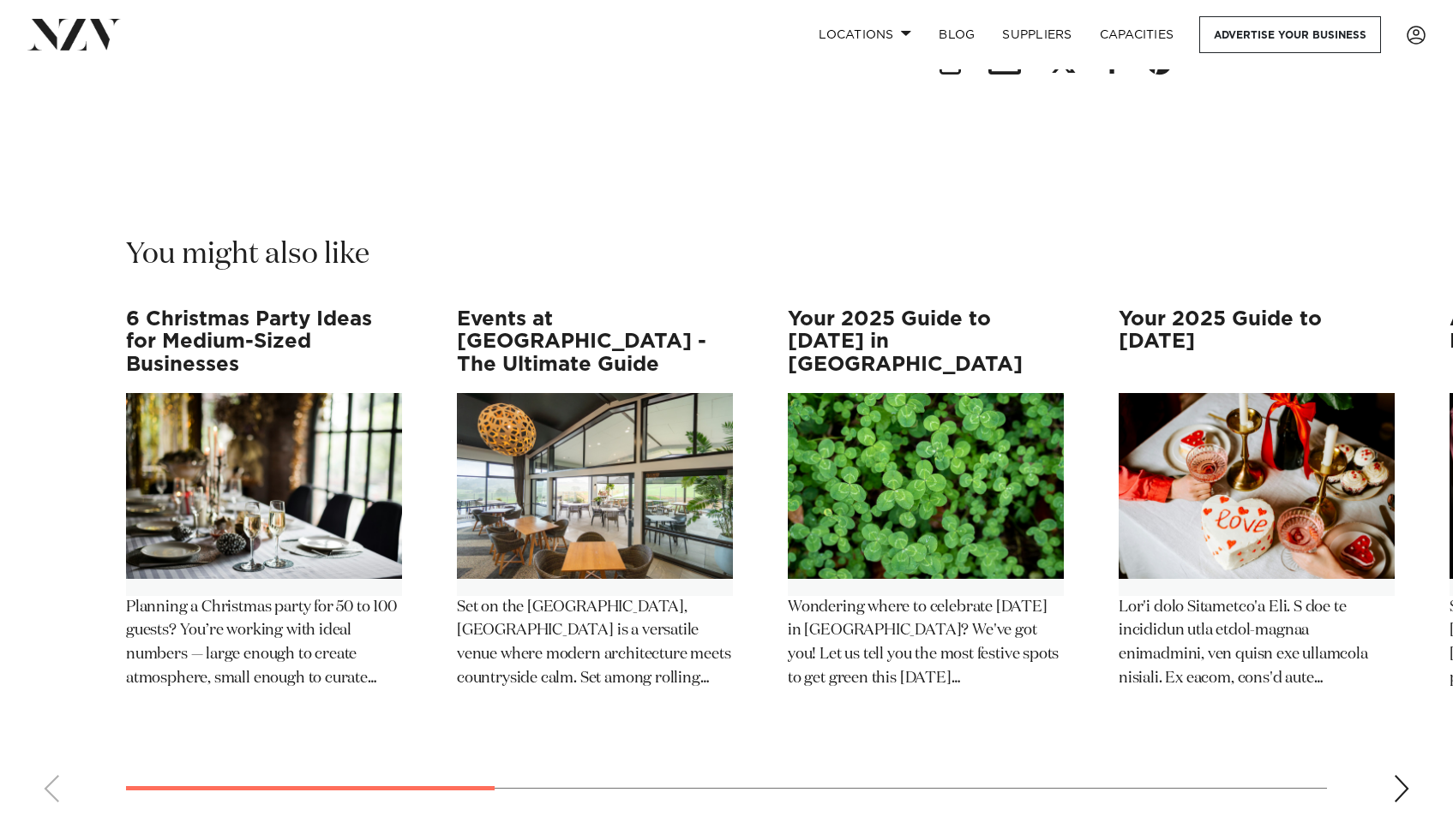
scroll to position [30441, 0]
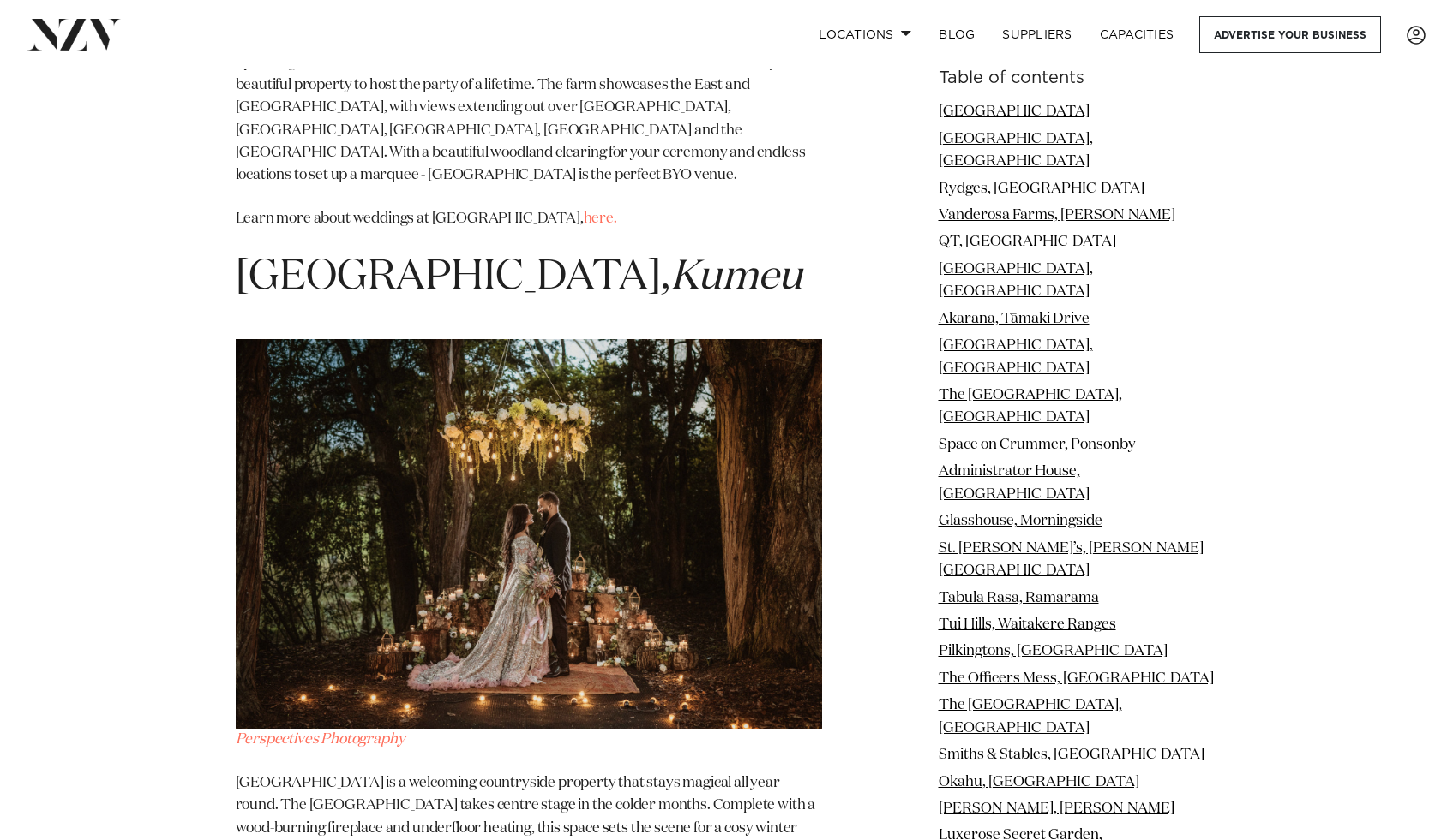
scroll to position [29098, 0]
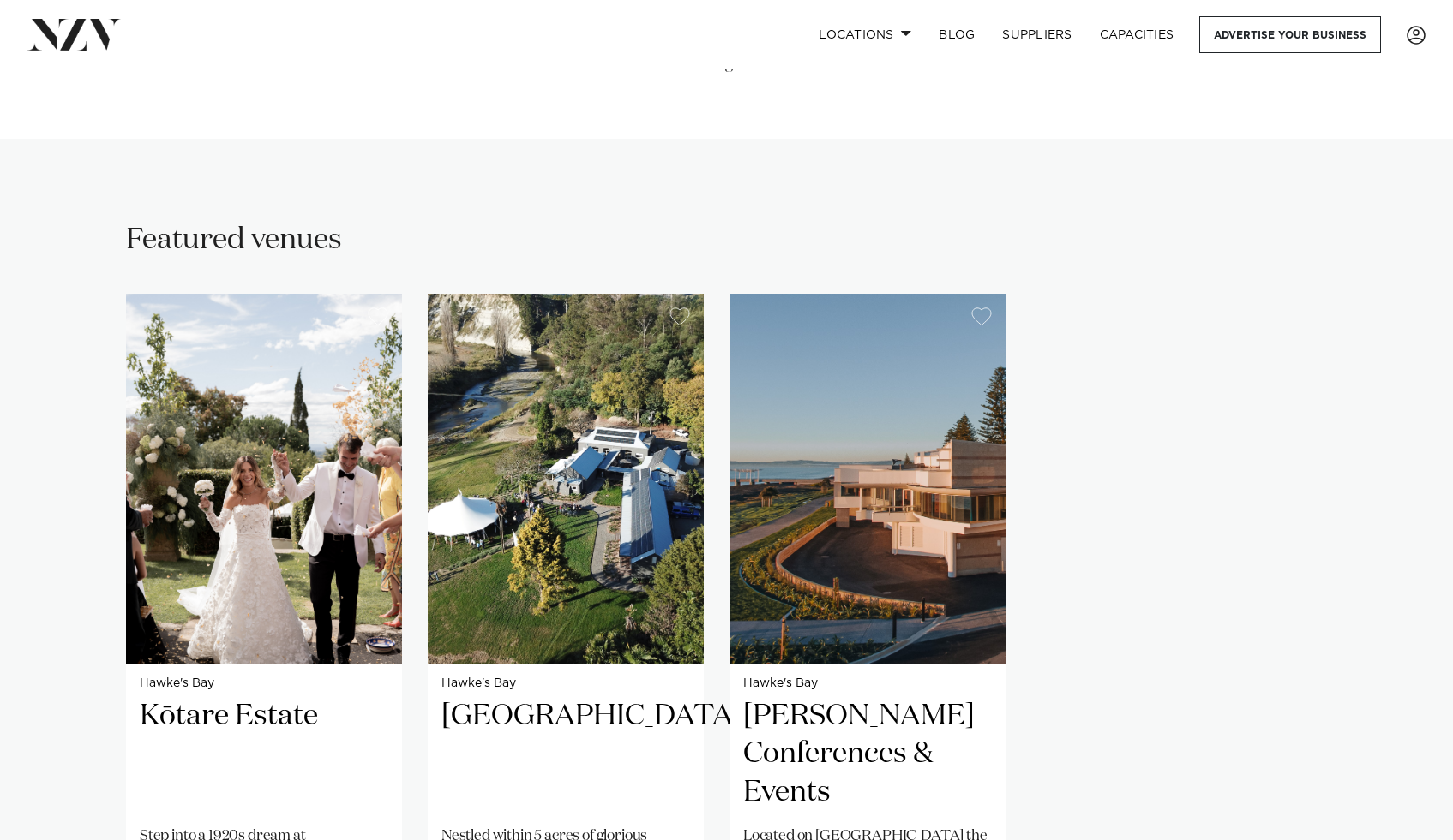
scroll to position [975, 0]
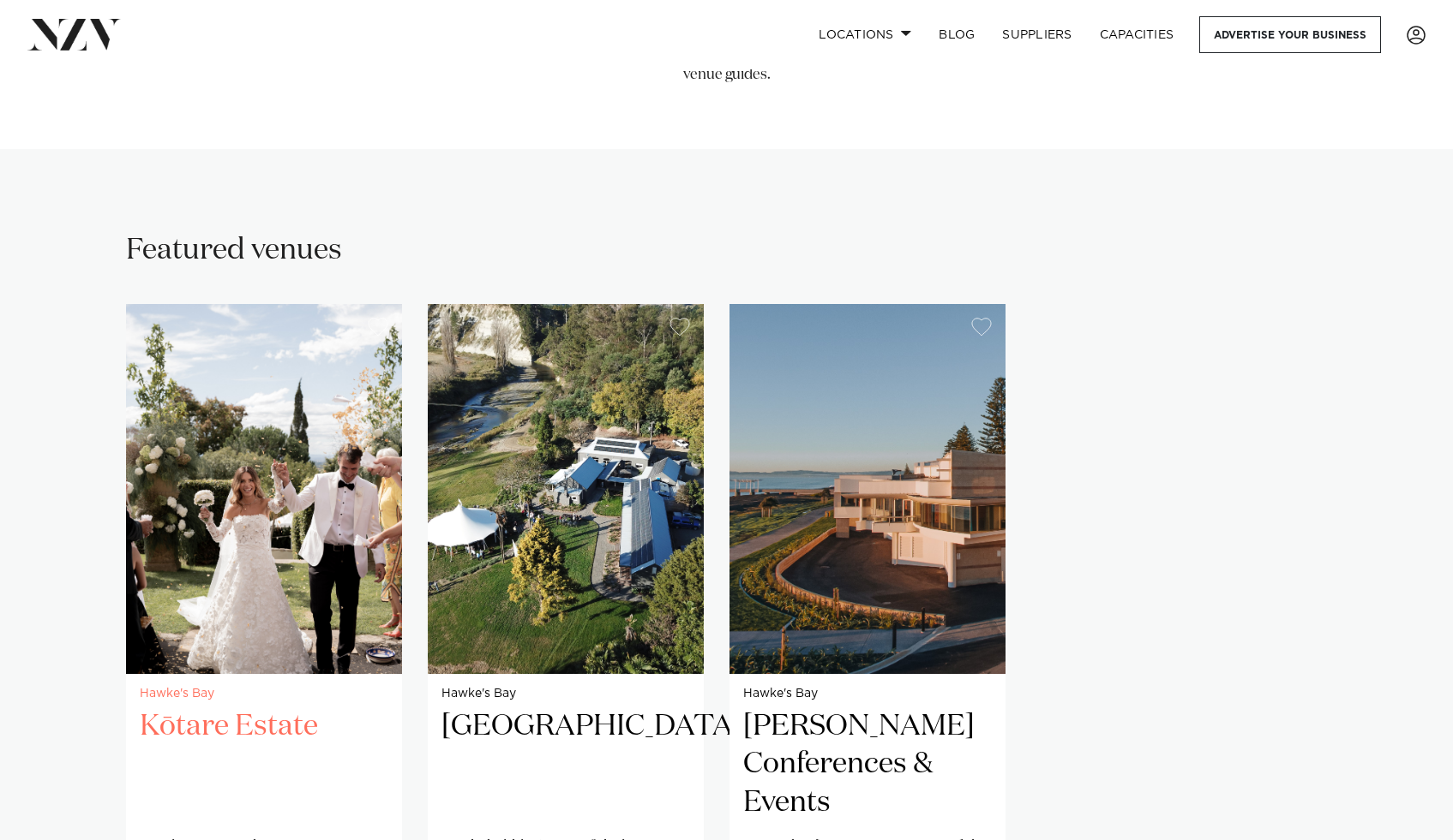
click at [256, 457] on img "1 / 3" at bounding box center [264, 489] width 276 height 370
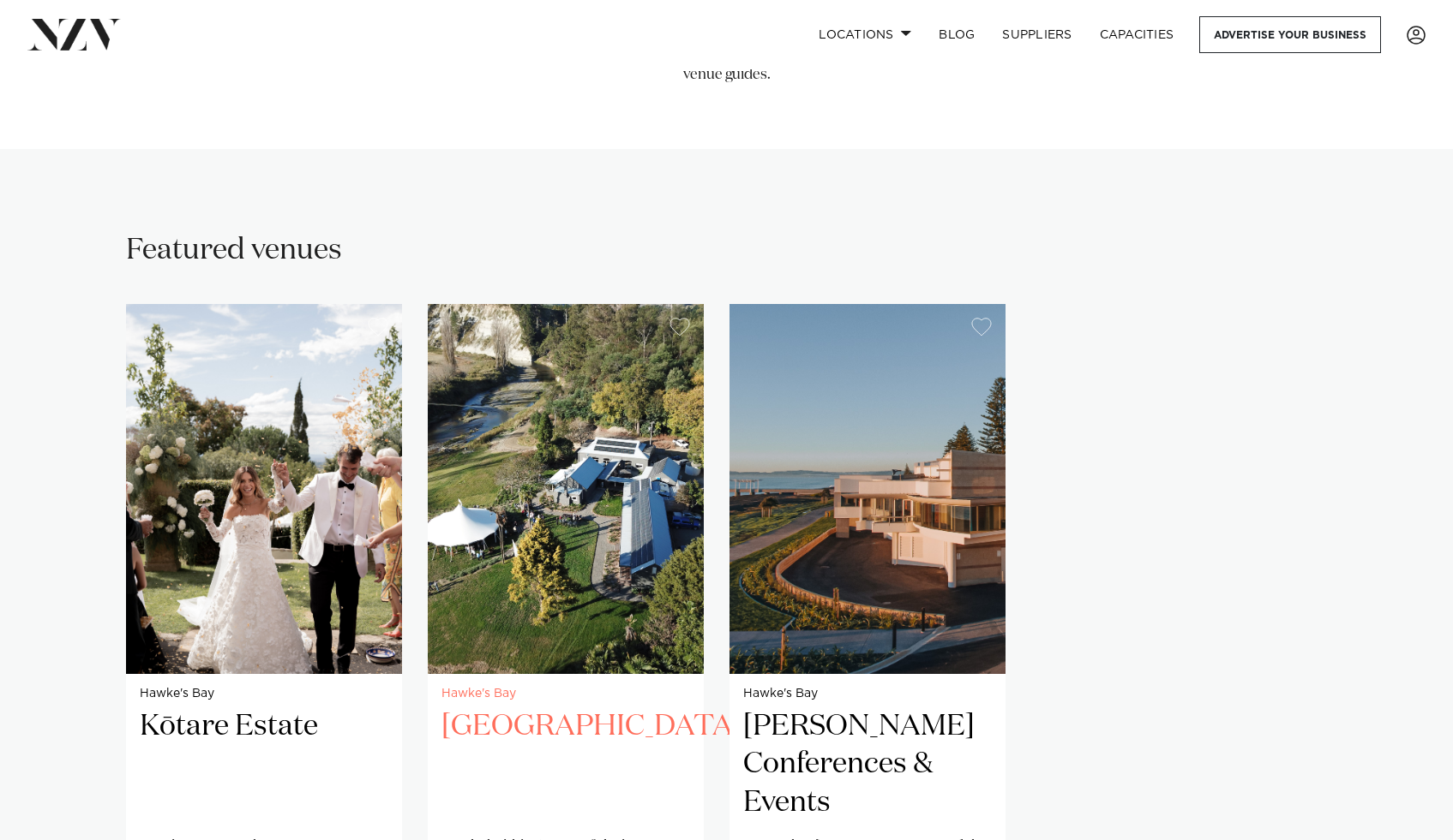
click at [549, 428] on img "2 / 3" at bounding box center [566, 489] width 276 height 370
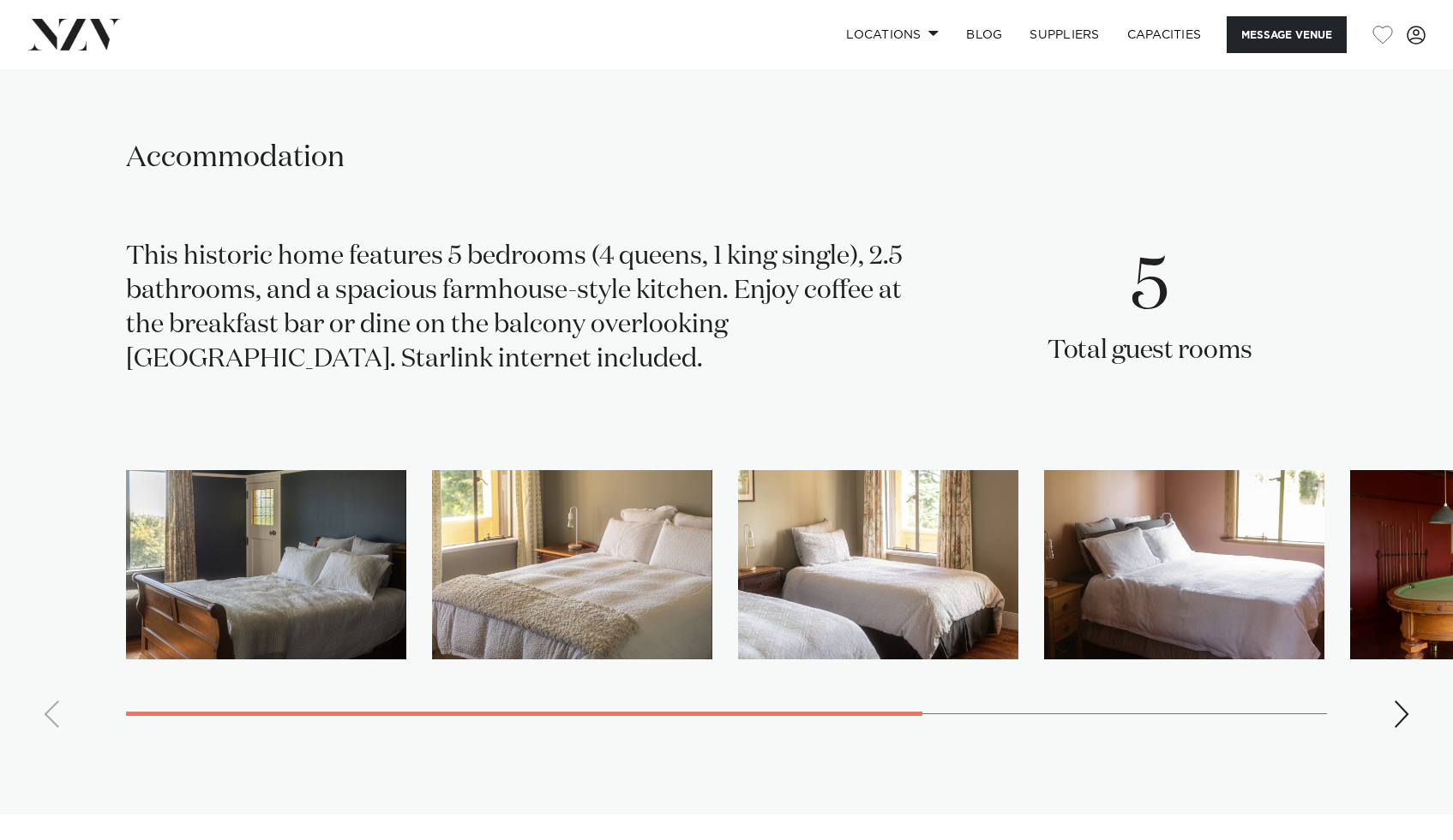
scroll to position [2482, 0]
